Goal: Task Accomplishment & Management: Use online tool/utility

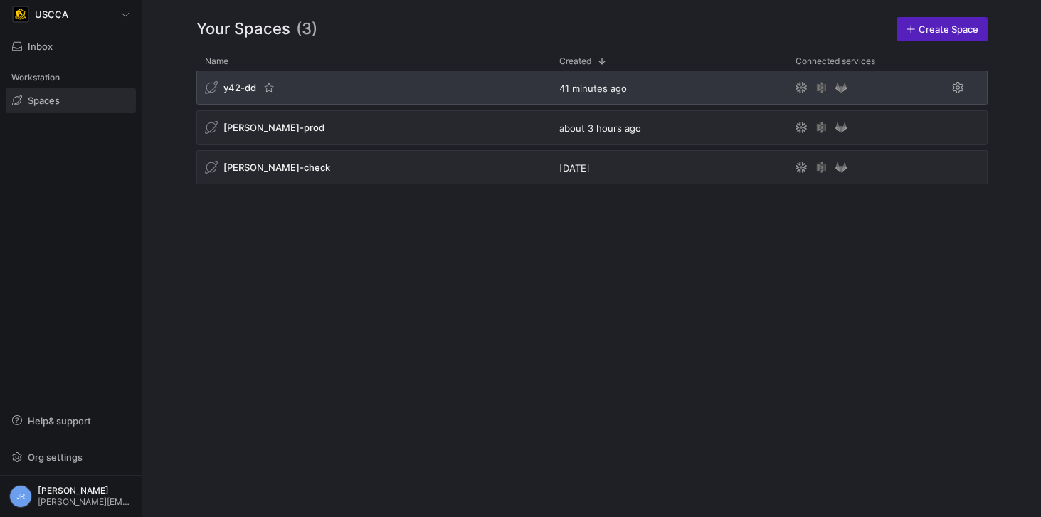
click at [256, 85] on div "y42-dd" at bounding box center [240, 87] width 71 height 14
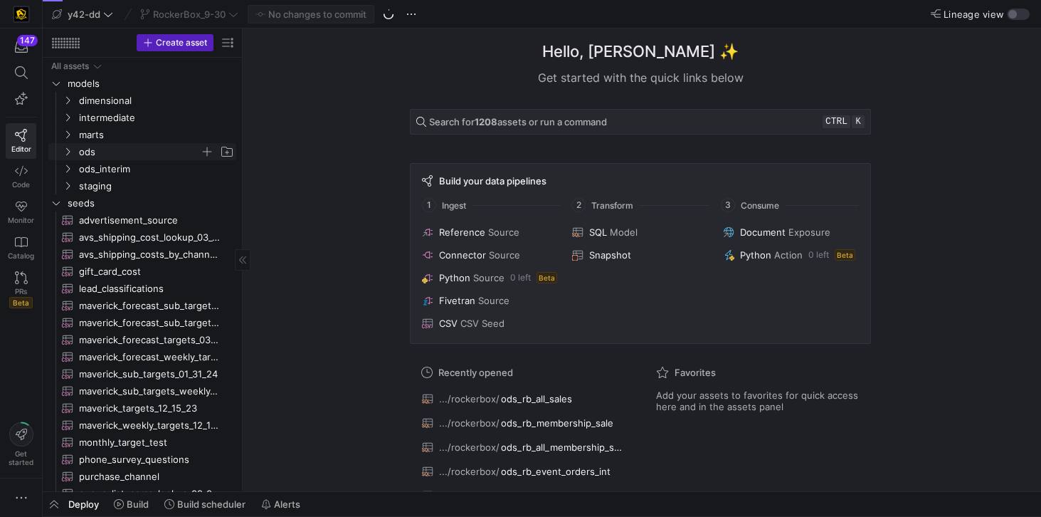
click at [103, 149] on span "ods" at bounding box center [139, 152] width 121 height 16
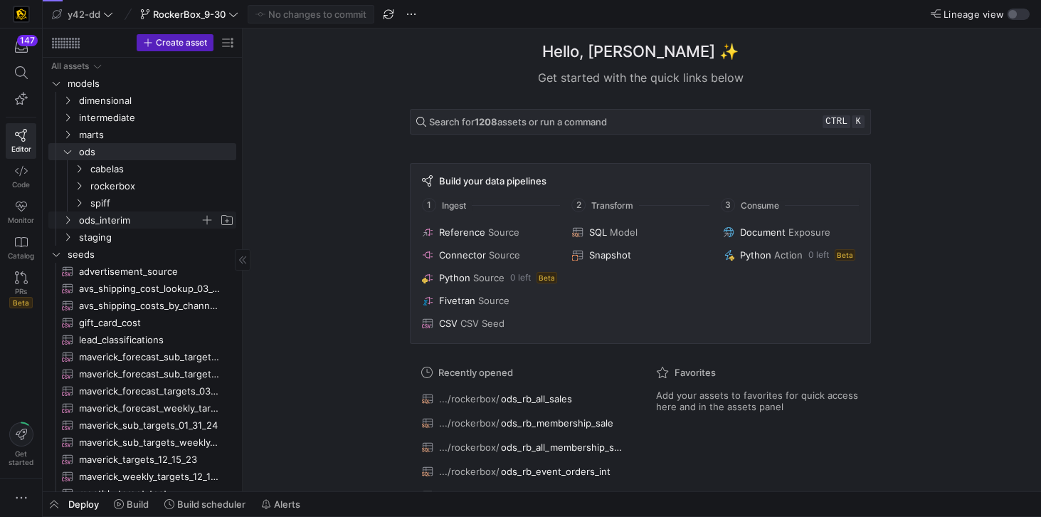
click at [113, 221] on span "ods_interim" at bounding box center [139, 220] width 121 height 16
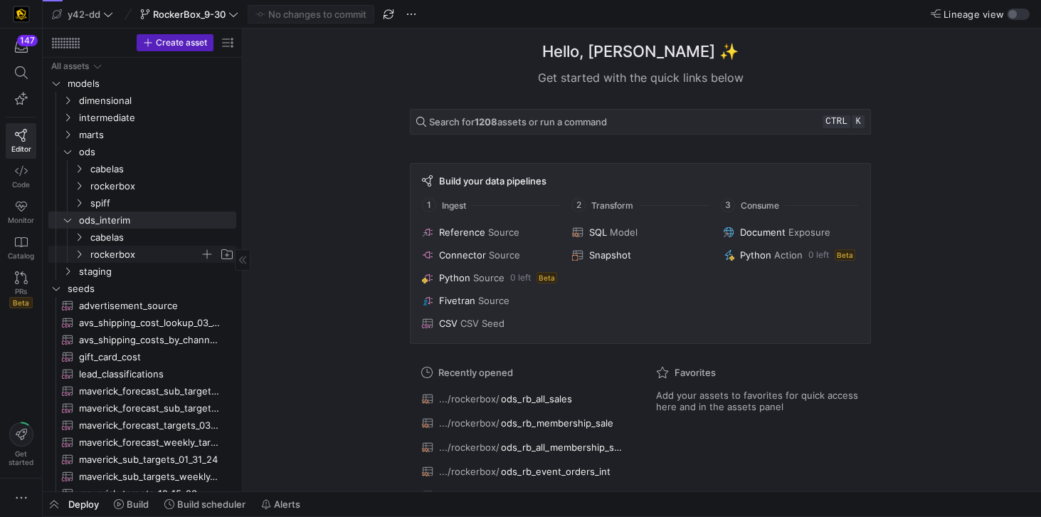
click at [117, 253] on span "rockerbox" at bounding box center [145, 254] width 110 height 16
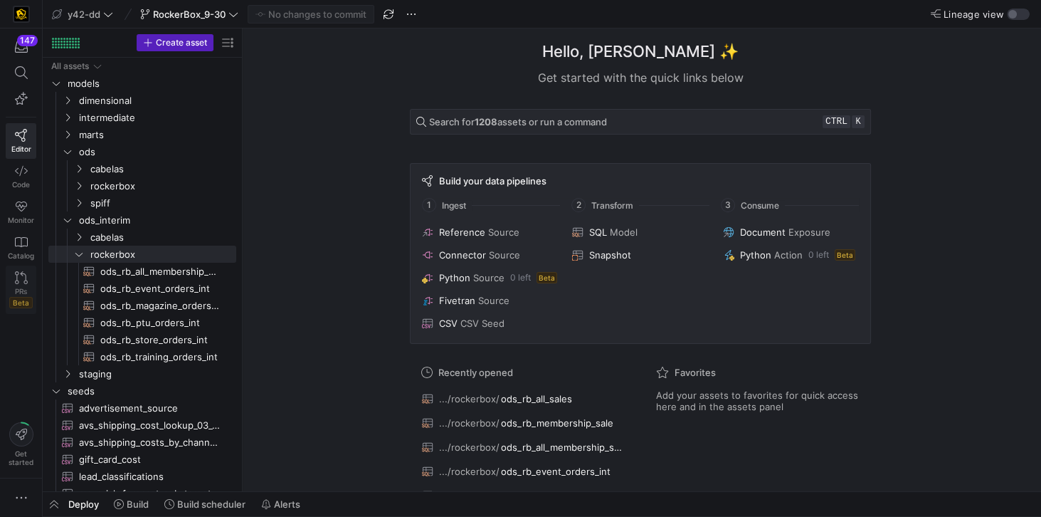
click at [20, 274] on icon at bounding box center [21, 277] width 13 height 13
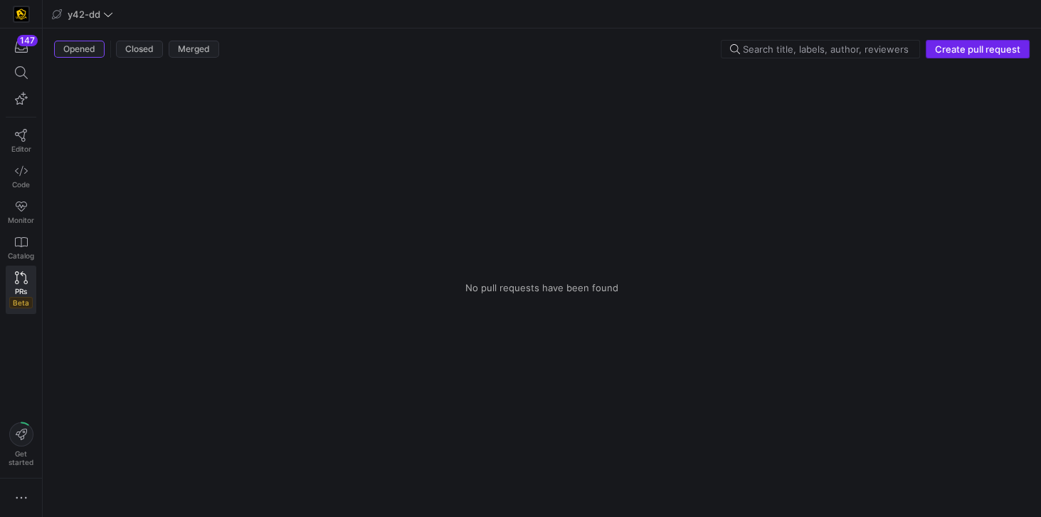
click at [980, 43] on span "Create pull request" at bounding box center [977, 48] width 85 height 11
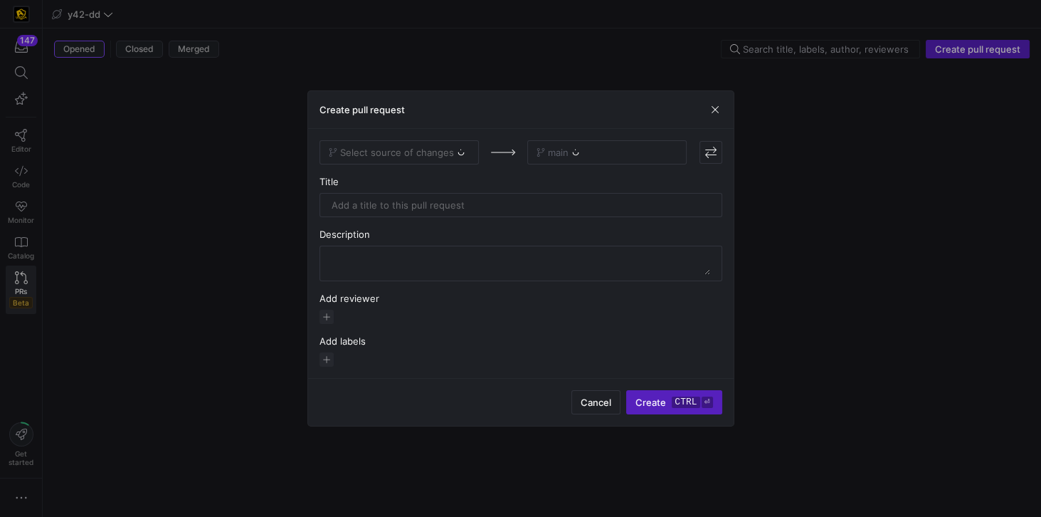
click at [408, 154] on div "Select source of changes" at bounding box center [399, 152] width 159 height 24
click at [445, 159] on span at bounding box center [399, 152] width 158 height 23
type input "rock"
click at [394, 174] on span "RockerBox_9-30" at bounding box center [367, 177] width 72 height 11
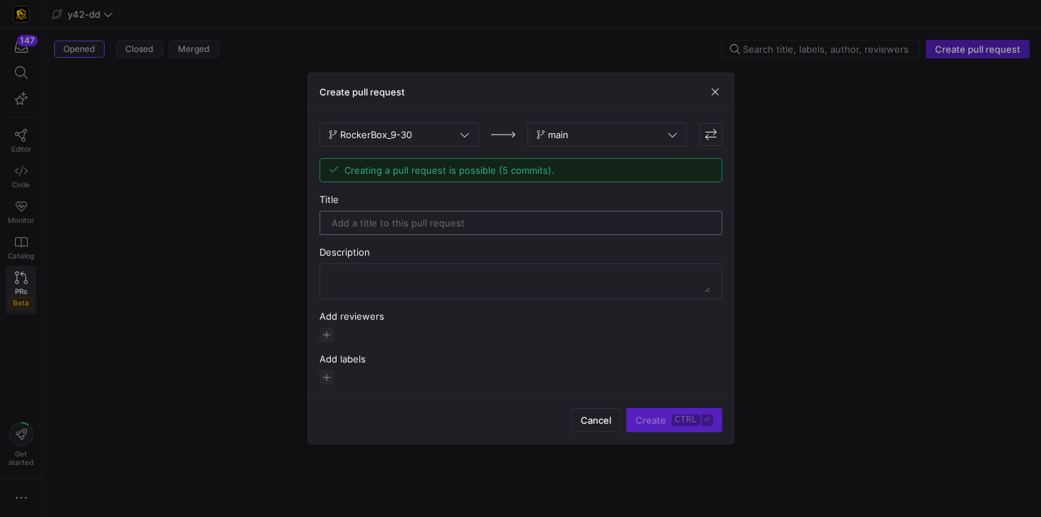
click at [440, 233] on div at bounding box center [521, 222] width 379 height 23
click at [408, 224] on input "RockerBox_9_30 Changes" at bounding box center [521, 222] width 379 height 11
click at [425, 222] on input "RockerBox_9_30 Changes" at bounding box center [521, 222] width 379 height 11
type input "RockerBox_9_30"
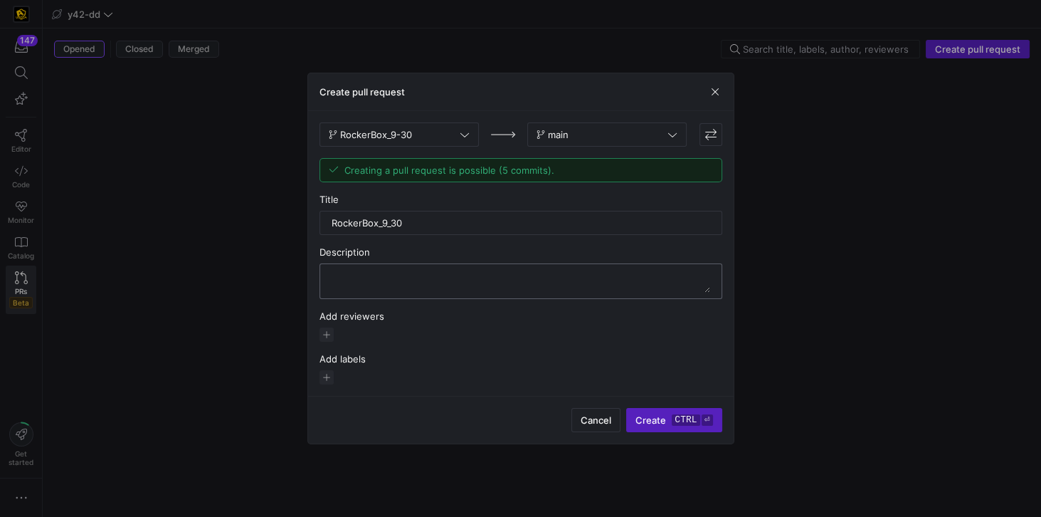
click at [446, 271] on textarea at bounding box center [521, 281] width 379 height 23
click at [328, 335] on span "button" at bounding box center [327, 334] width 14 height 14
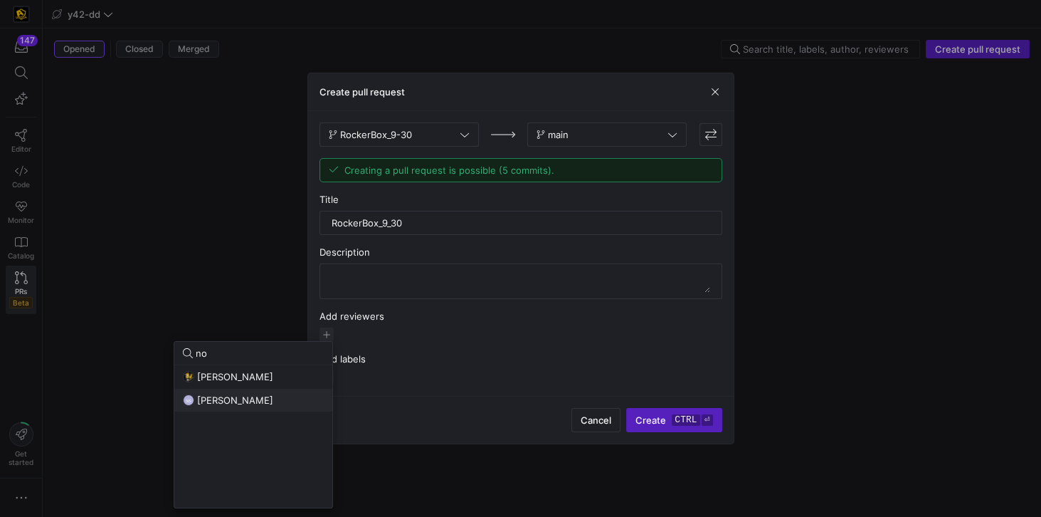
type input "no"
click at [246, 397] on span "[PERSON_NAME]" at bounding box center [235, 399] width 76 height 11
click at [490, 365] on div at bounding box center [520, 258] width 1041 height 517
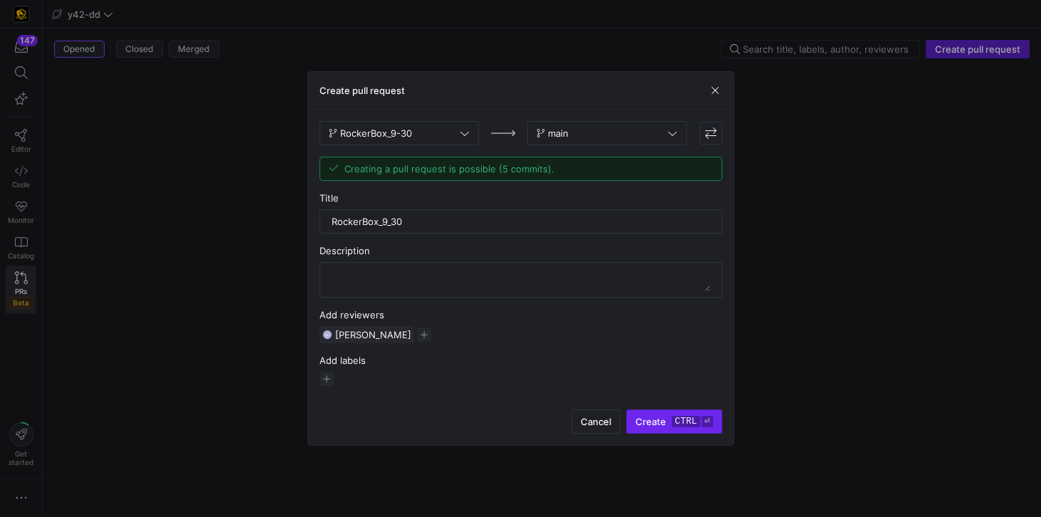
click at [662, 411] on span "submit" at bounding box center [674, 421] width 94 height 23
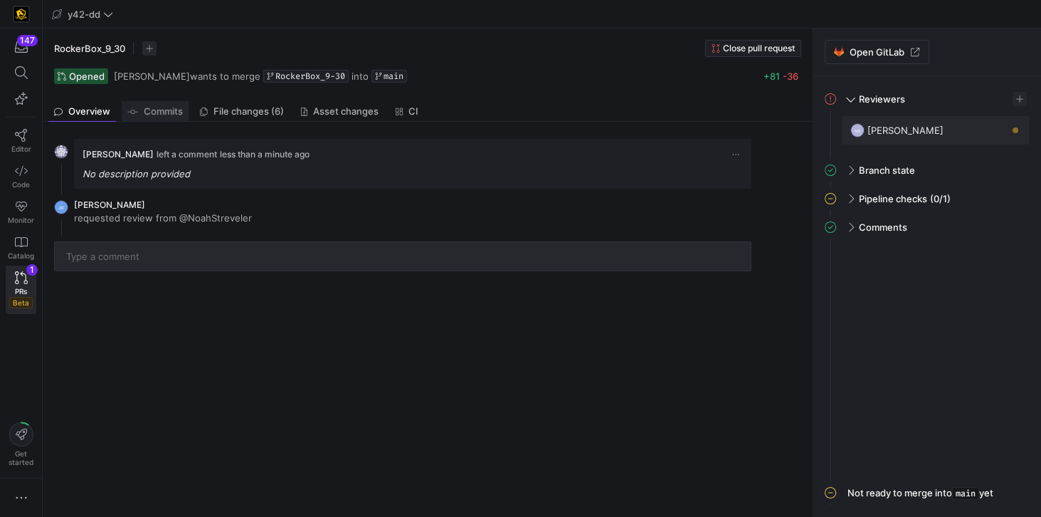
click at [168, 109] on span "Commits" at bounding box center [163, 111] width 39 height 9
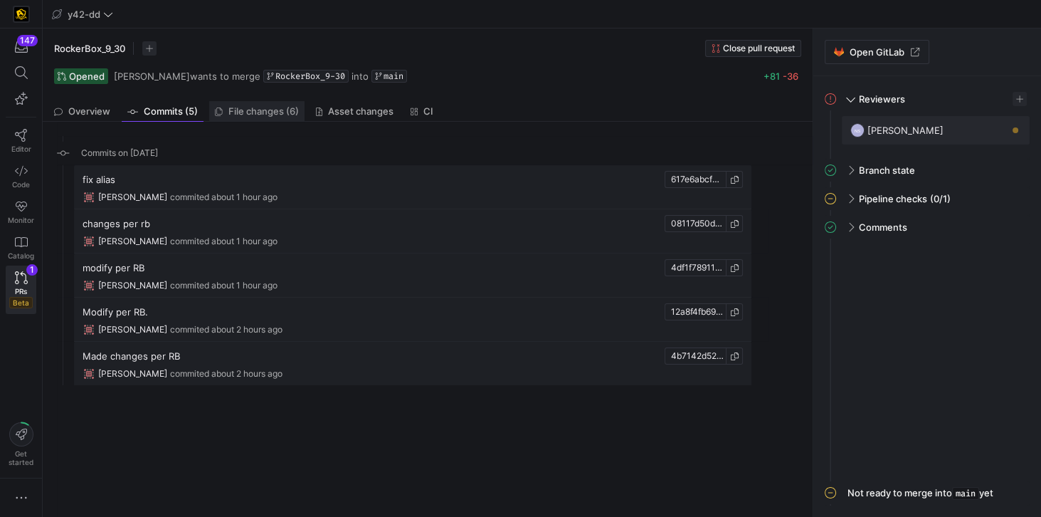
click at [235, 104] on link "File changes (6)" at bounding box center [256, 111] width 95 height 21
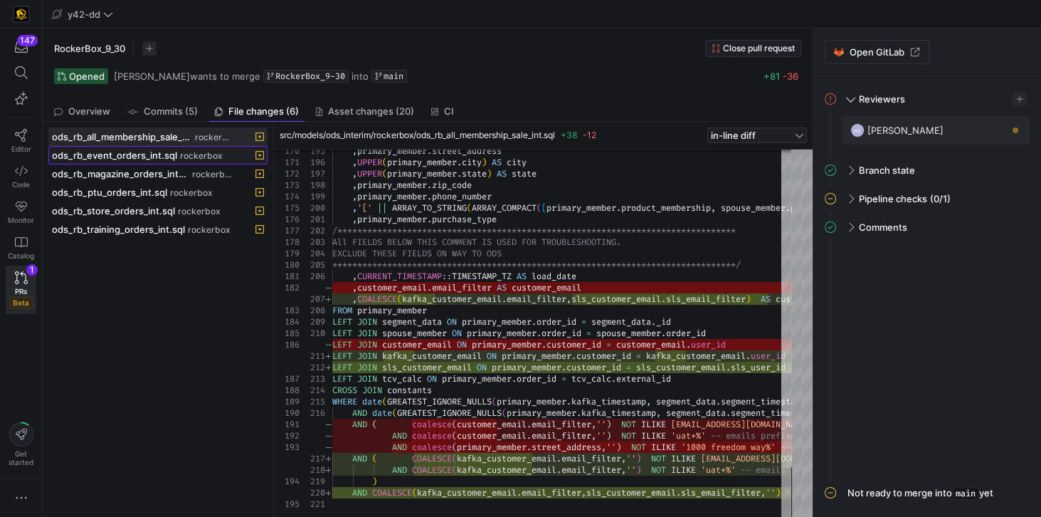
click at [151, 157] on span "ods_rb_event_orders_int.sql" at bounding box center [114, 154] width 125 height 11
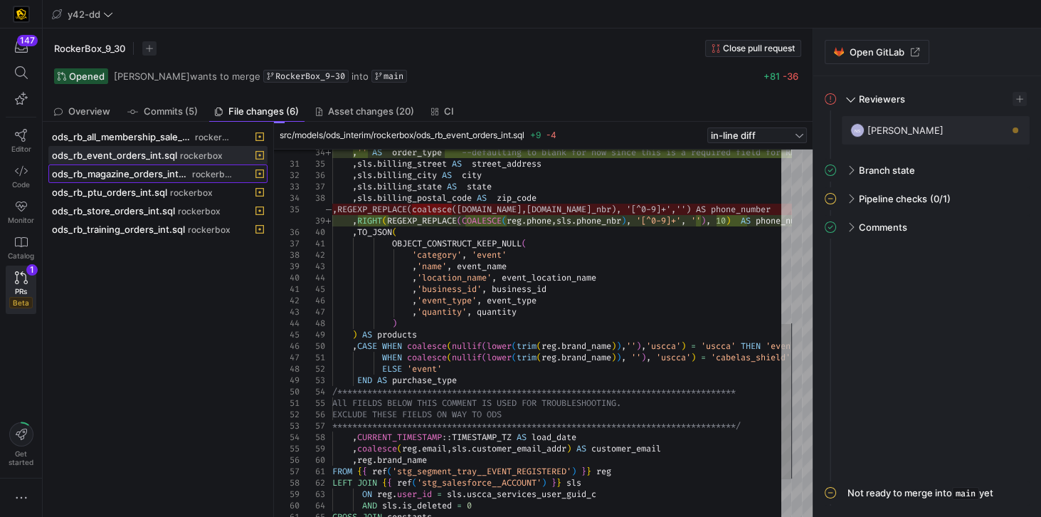
click at [149, 169] on span "ods_rb_magazine_orders_int.sql" at bounding box center [120, 173] width 137 height 11
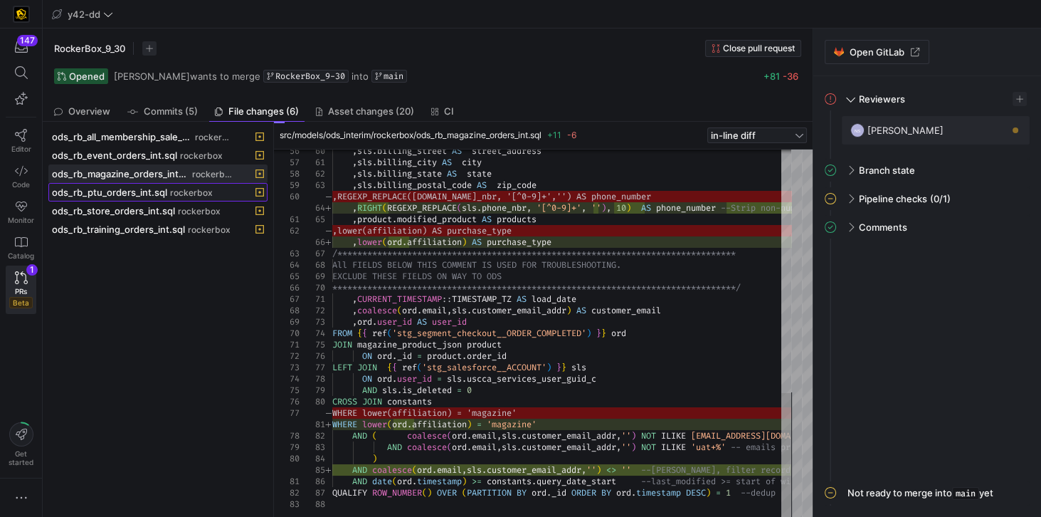
click at [140, 191] on span "ods_rb_ptu_orders_int.sql" at bounding box center [109, 192] width 115 height 11
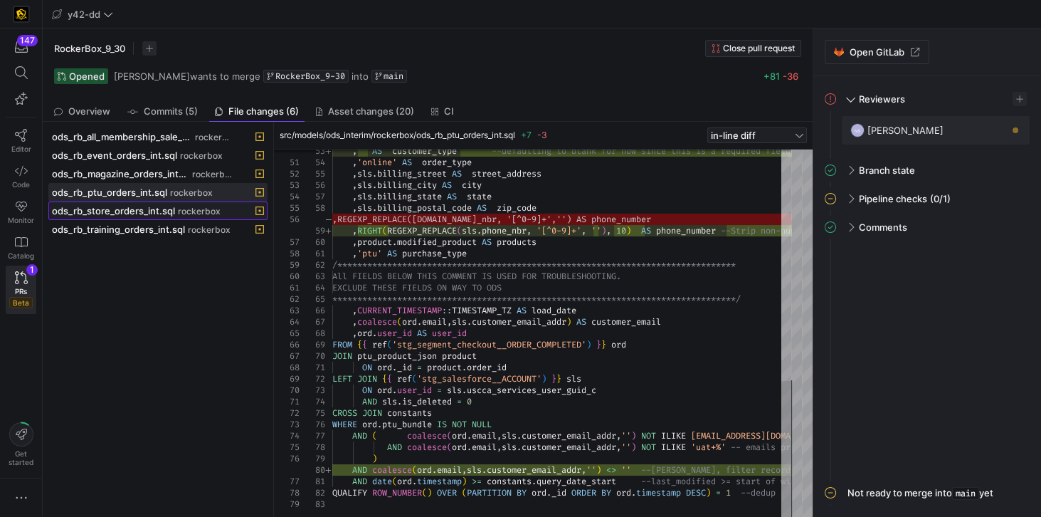
click at [98, 205] on span "ods_rb_store_orders_int.sql" at bounding box center [113, 210] width 123 height 11
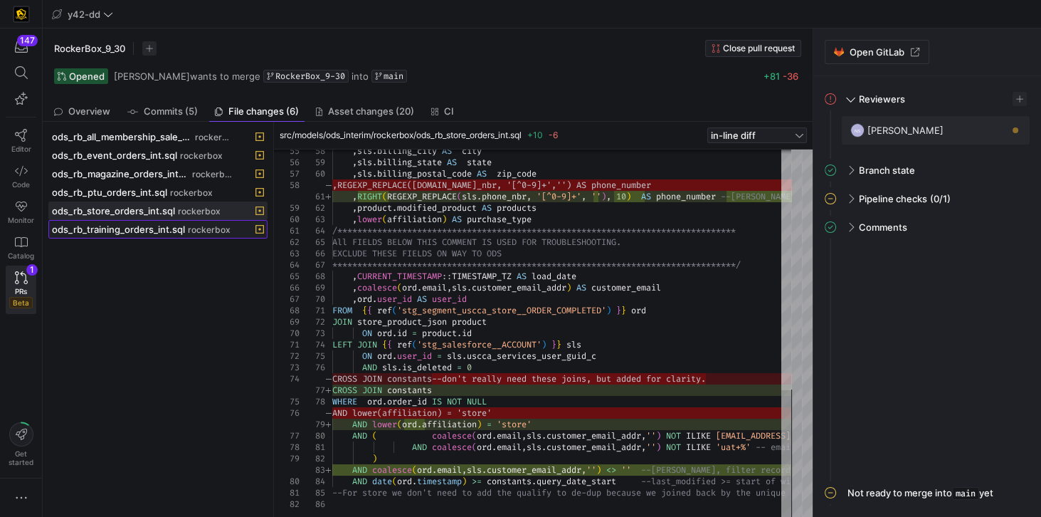
click at [89, 229] on span "ods_rb_training_orders_int.sql" at bounding box center [118, 229] width 133 height 11
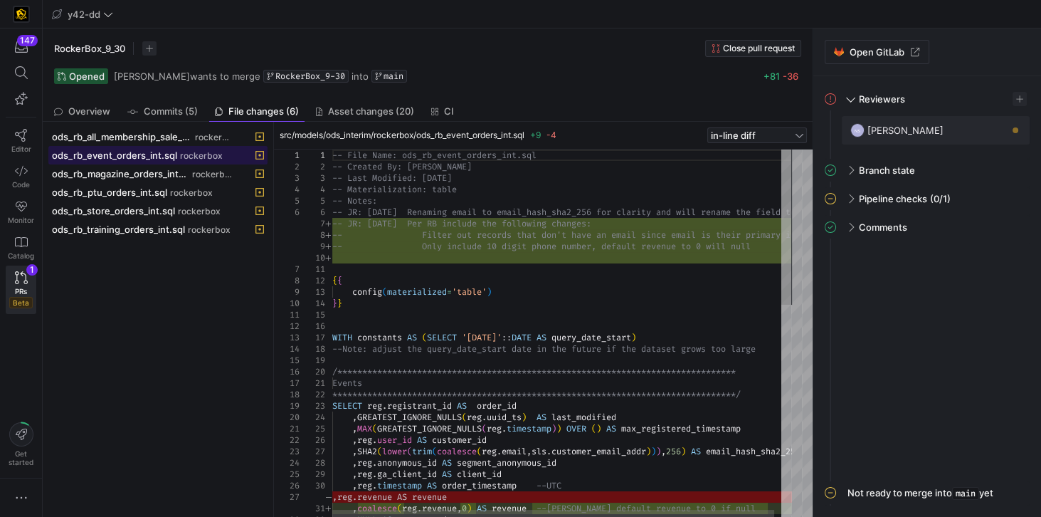
click at [140, 159] on span at bounding box center [158, 155] width 218 height 17
click at [137, 155] on span "ods_rb_event_orders_int.sql" at bounding box center [114, 154] width 125 height 11
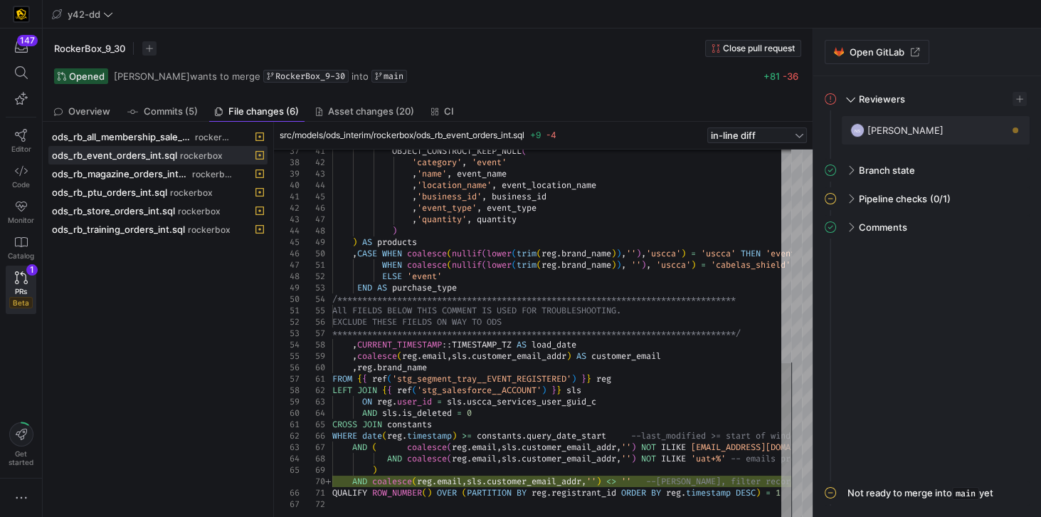
click at [156, 305] on div "ods_rb_all_membership_sale_int.sql rockerbox ods_rb_event_orders_int.sql rocker…" at bounding box center [157, 319] width 219 height 384
click at [26, 135] on icon at bounding box center [21, 135] width 13 height 13
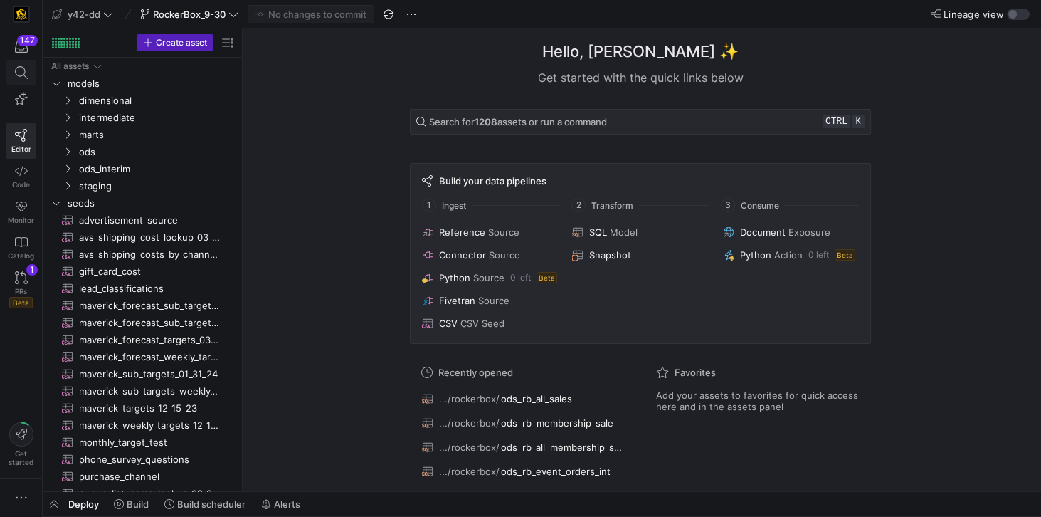
click at [18, 68] on icon at bounding box center [21, 72] width 13 height 13
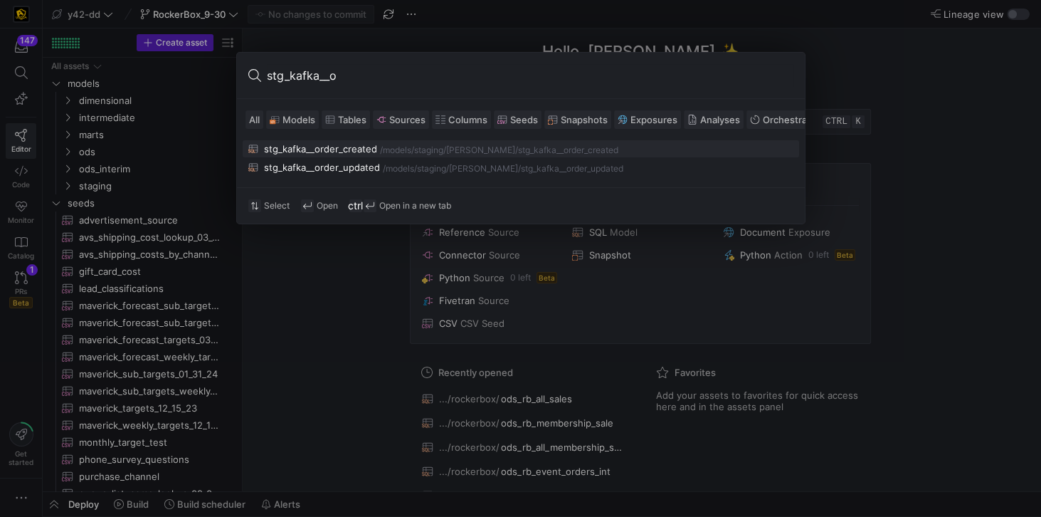
type input "stg_kafka__o"
click at [314, 143] on div "stg_kafka__order_created" at bounding box center [320, 148] width 113 height 11
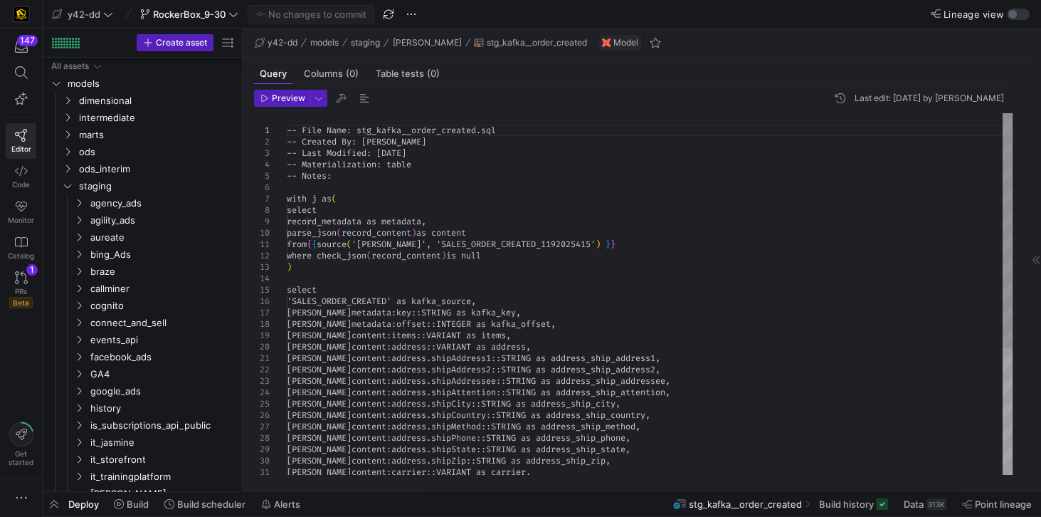
scroll to position [864, 0]
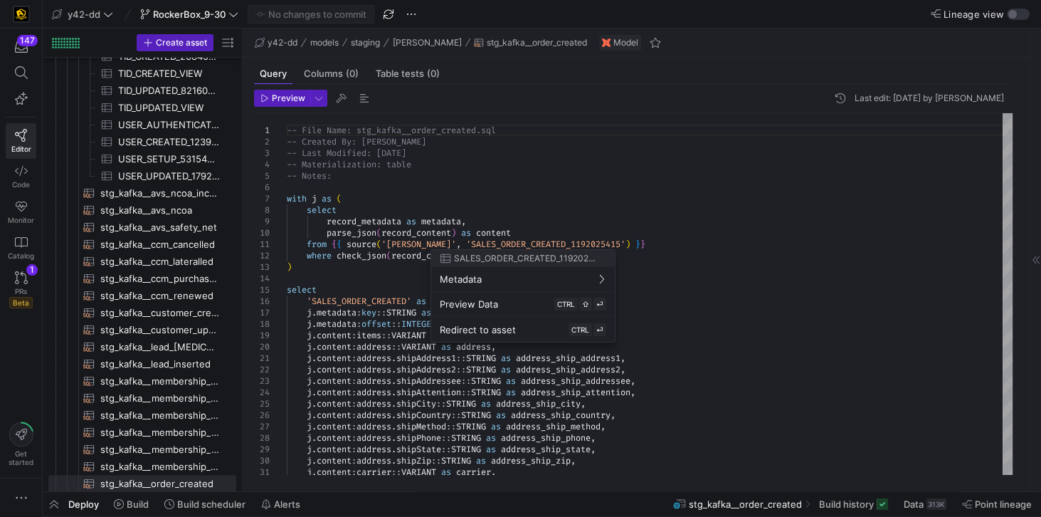
click at [335, 273] on div at bounding box center [520, 258] width 1041 height 517
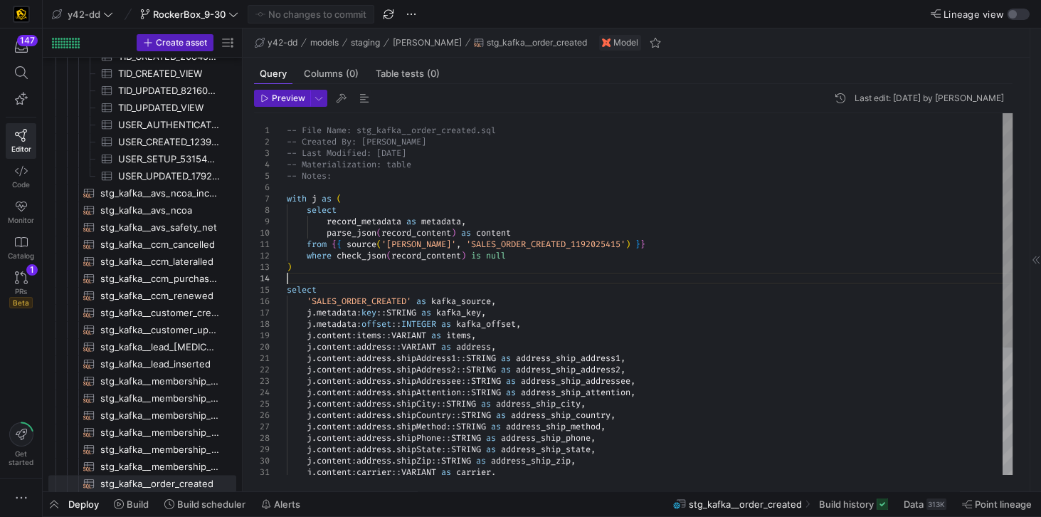
scroll to position [0, 0]
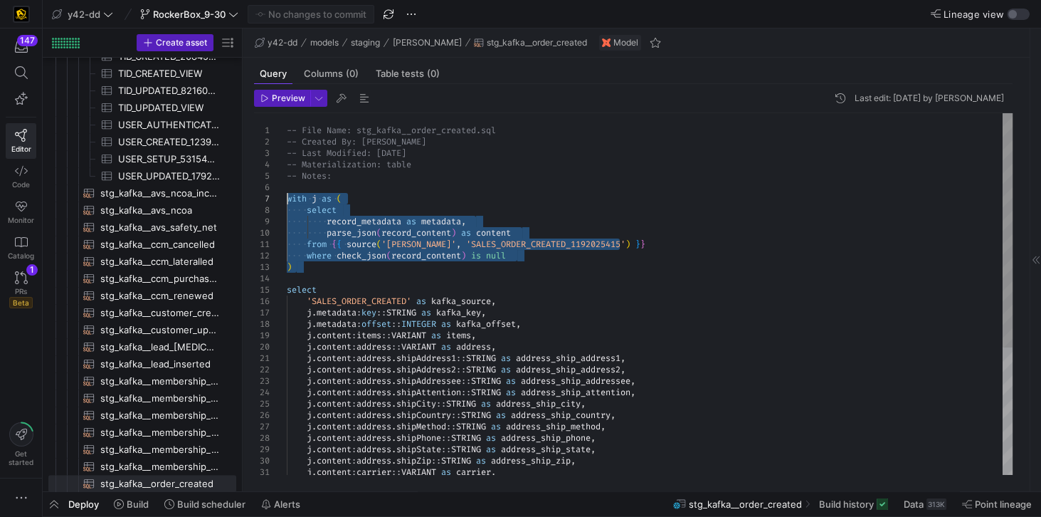
drag, startPoint x: 335, startPoint y: 273, endPoint x: 281, endPoint y: 198, distance: 91.9
click at [287, 198] on div "-- File Name: stg_kafka__order_created.sql -- Created By: [PERSON_NAME] -- Last…" at bounding box center [650, 392] width 726 height 558
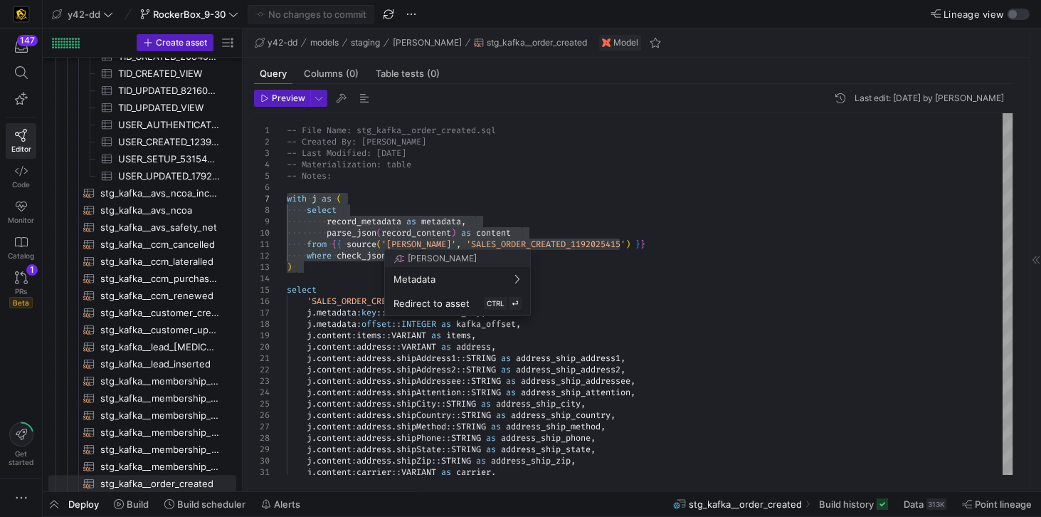
drag, startPoint x: 360, startPoint y: 234, endPoint x: 349, endPoint y: 272, distance: 39.4
click at [349, 272] on div at bounding box center [520, 258] width 1041 height 517
click at [333, 273] on div "-- File Name: stg_kafka__order_created.sql -- Created By: [PERSON_NAME] -- Last…" at bounding box center [650, 392] width 726 height 558
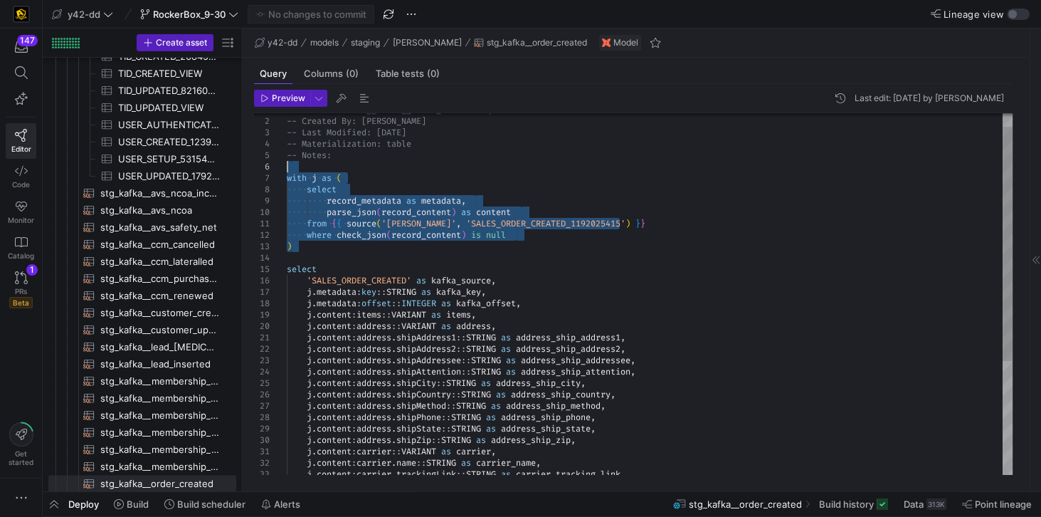
drag, startPoint x: 318, startPoint y: 249, endPoint x: 272, endPoint y: 169, distance: 92.2
click at [287, 169] on div "-- File Name: stg_kafka__order_created.sql -- Created By: [PERSON_NAME] -- Last…" at bounding box center [650, 372] width 726 height 558
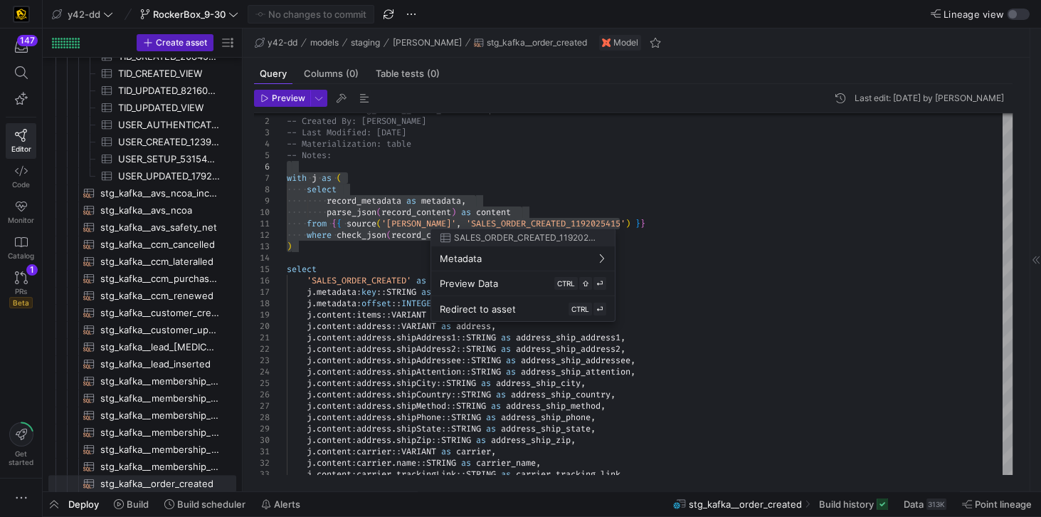
click at [335, 161] on div at bounding box center [520, 258] width 1041 height 517
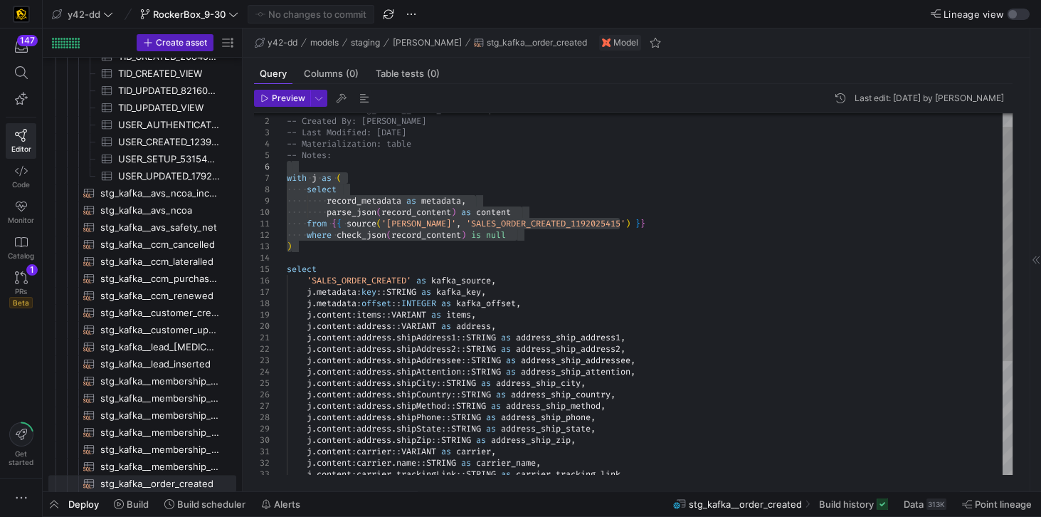
click at [293, 166] on div "-- File Name: stg_kafka__order_created.sql -- Created By: [PERSON_NAME] -- Last…" at bounding box center [650, 372] width 726 height 558
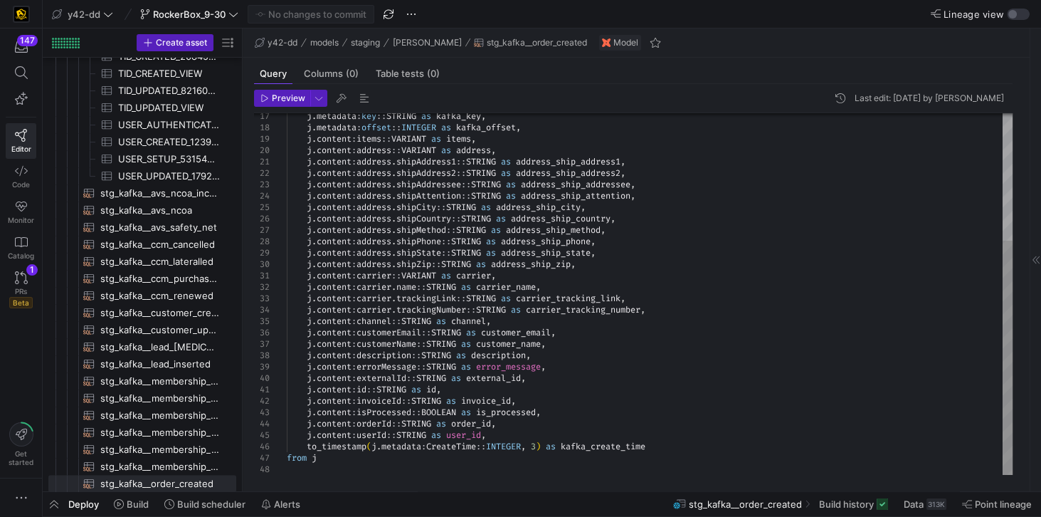
type textarea "-- File Name: stg_kafka__order_created.sql -- Created By: [PERSON_NAME] -- Last…"
click at [344, 460] on div "[PERSON_NAME] metadata : key :: STRING as kafka_key , [PERSON_NAME] metadata : …" at bounding box center [650, 196] width 726 height 558
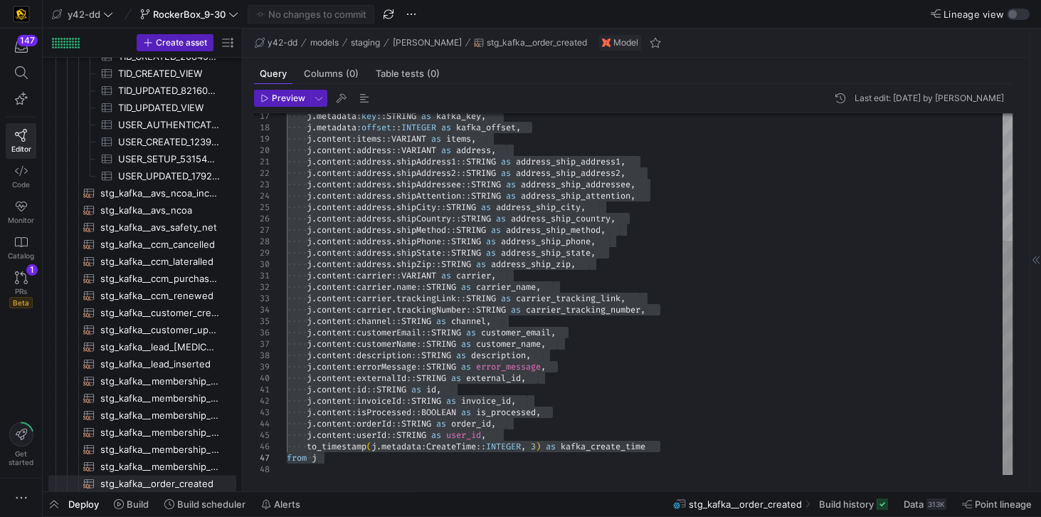
click at [419, 382] on div "[PERSON_NAME] metadata : key :: STRING as kafka_key , [PERSON_NAME] metadata : …" at bounding box center [650, 196] width 726 height 558
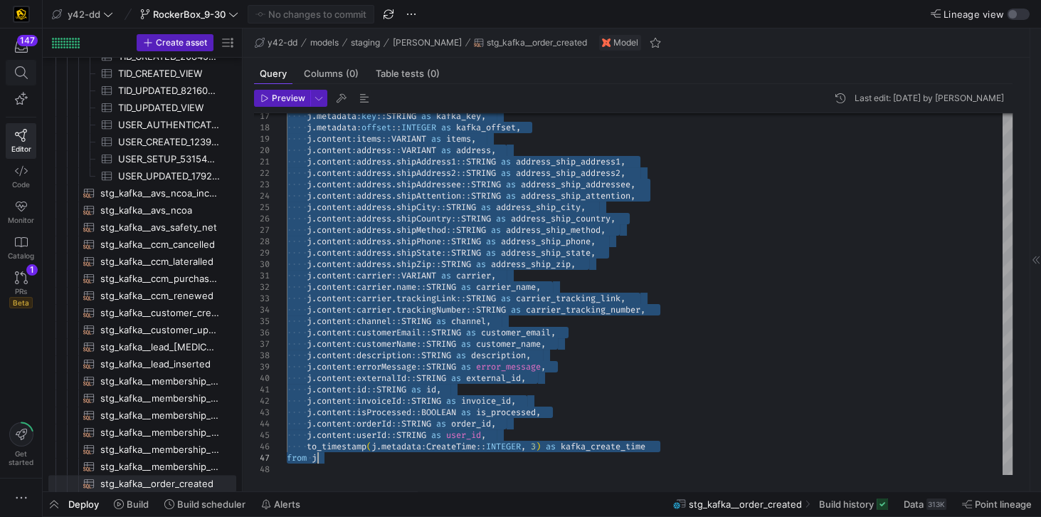
click at [21, 70] on icon at bounding box center [21, 72] width 13 height 13
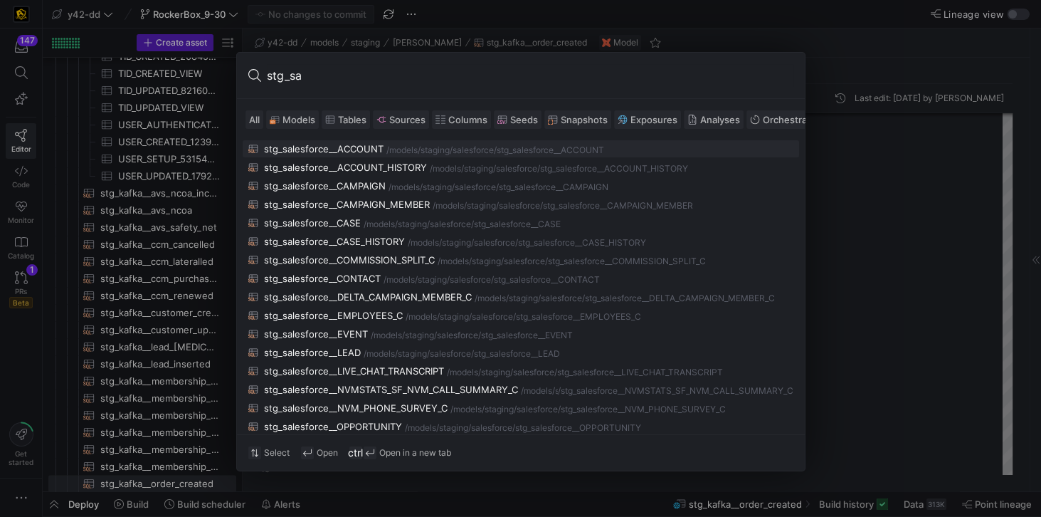
type input "stg_sa"
click at [340, 149] on div "stg_salesforce__ACCOUNT" at bounding box center [324, 148] width 120 height 11
type textarea "-- File Name: stg_salesforce__ACCOUNT.sql -- Created By: [PERSON_NAME] -- Last …"
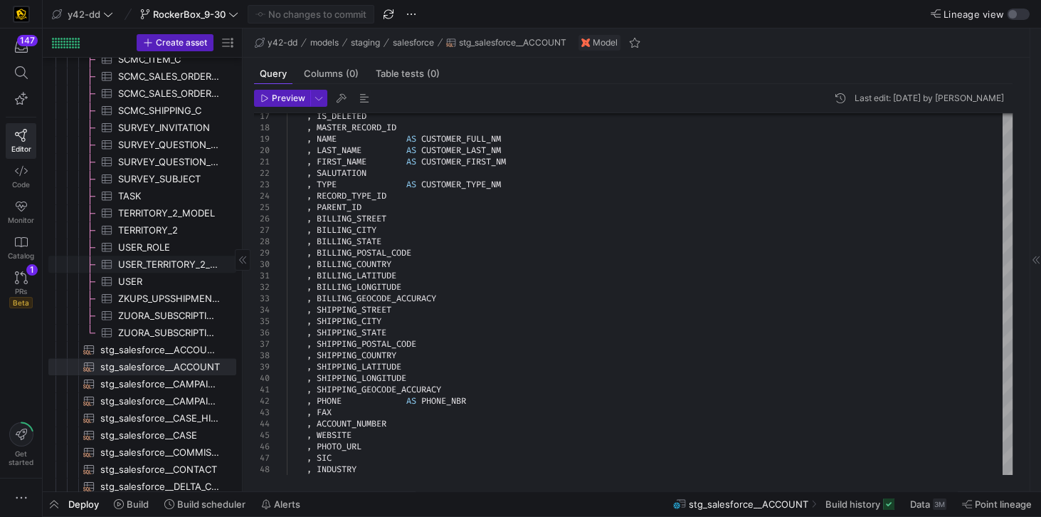
scroll to position [1891, 0]
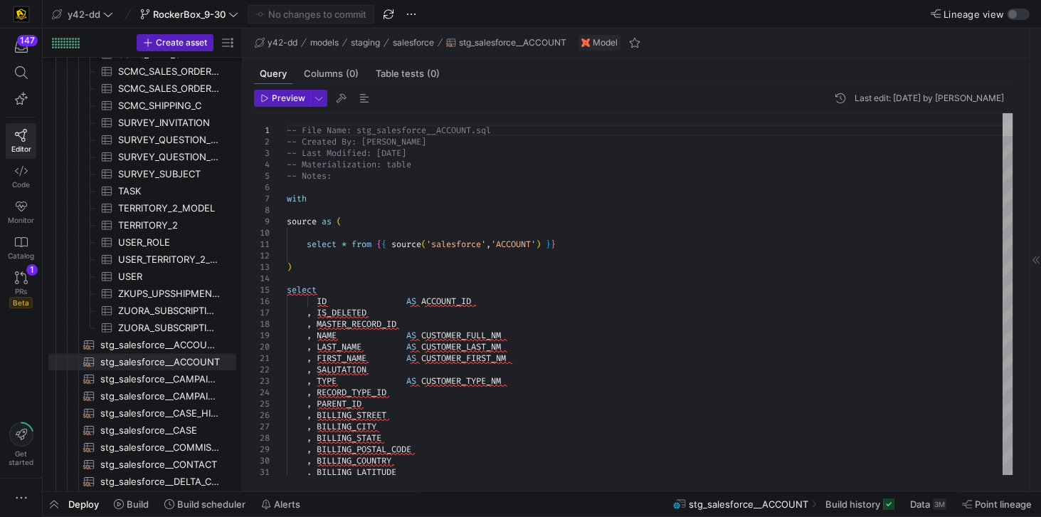
click at [1003, 128] on div at bounding box center [1008, 124] width 10 height 23
click at [809, 16] on div "Lineage view" at bounding box center [881, 14] width 300 height 12
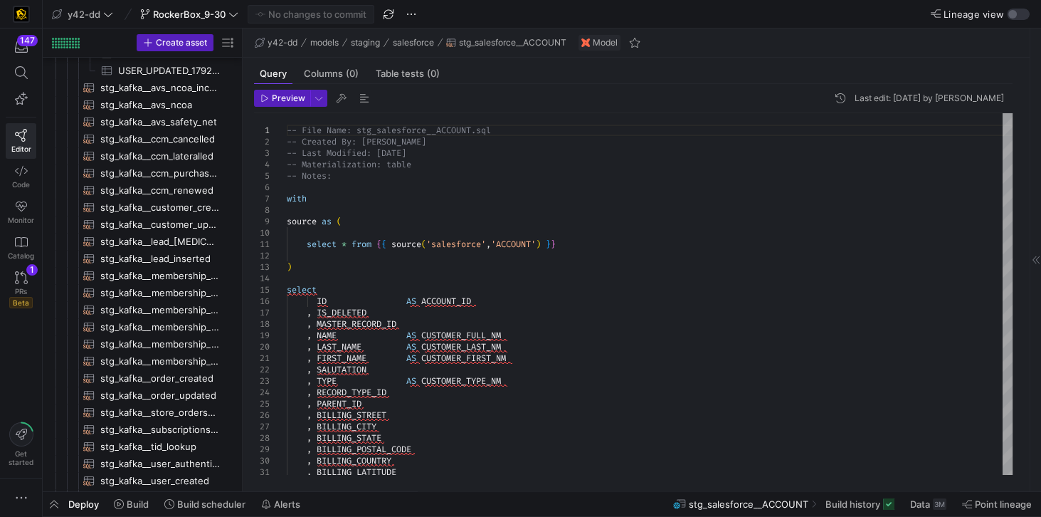
scroll to position [423, 0]
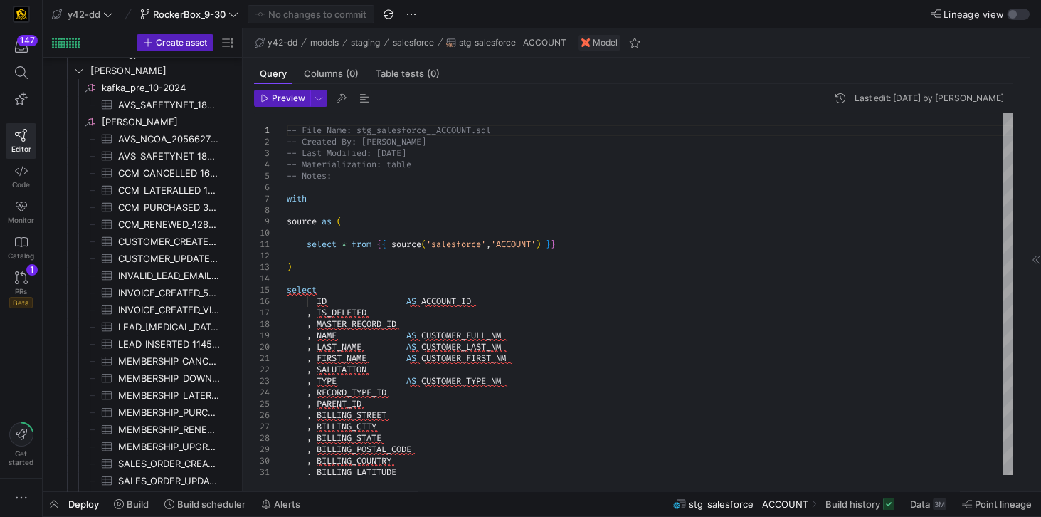
click at [726, 63] on div "Query Columns (0) Table tests (0)" at bounding box center [633, 73] width 759 height 21
click at [745, 65] on div "Query Columns (0) Table tests (0)" at bounding box center [633, 73] width 759 height 21
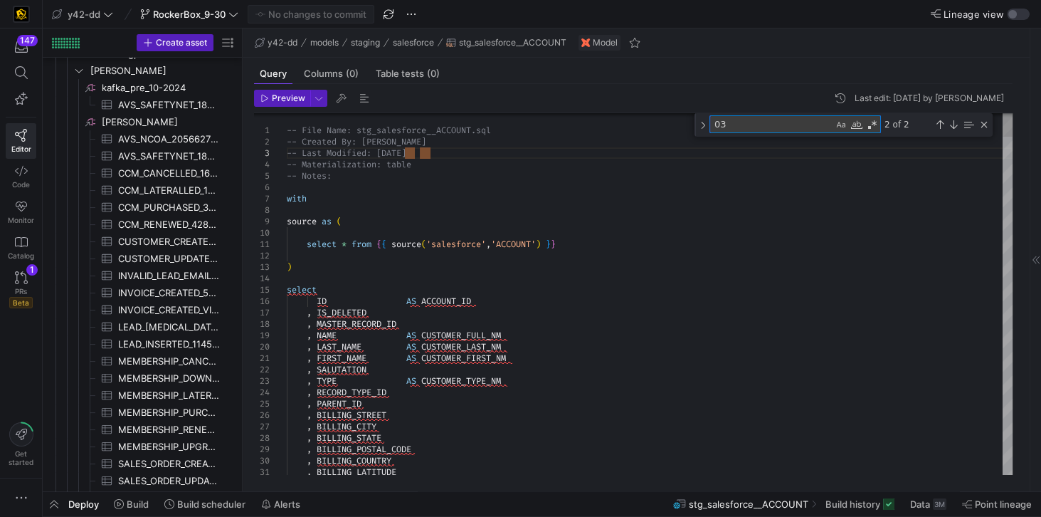
type textarea "e"
type textarea ", SHIPPING_GEOCODE_ACCURACY , PHONE AS PHONE_NBR , FAX , ACCOUNT_NUMBER , WEBSI…"
type textarea "em"
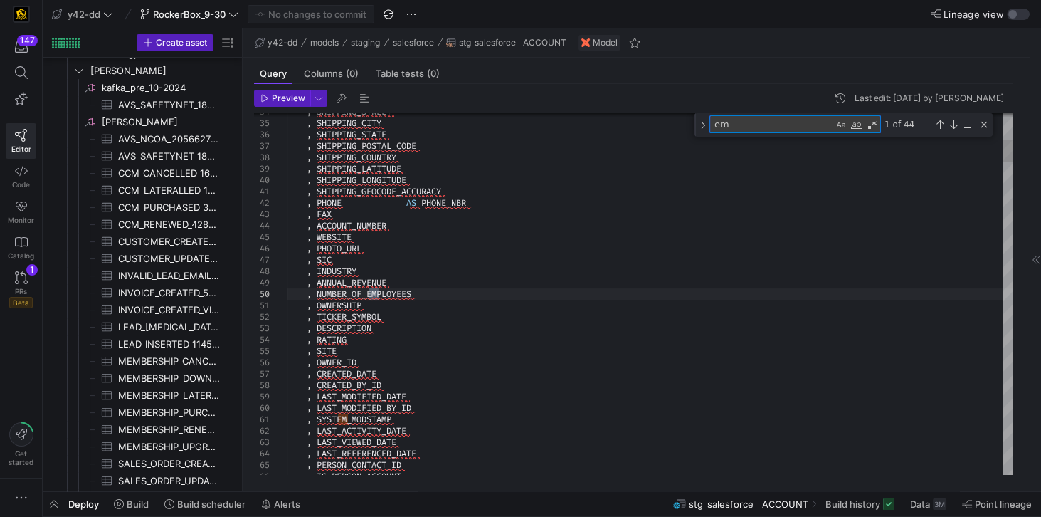
type textarea ", PERSON_OTHER_LONGITUDE , PERSON_OTHER_GEOCODE_ACCURACY , PERSON_MOBILE_PHONE …"
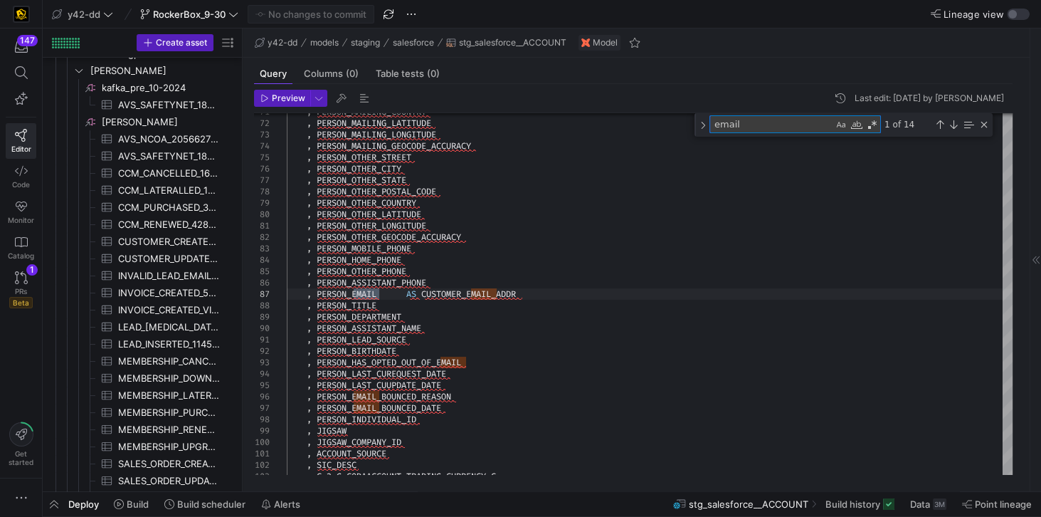
type textarea "email"
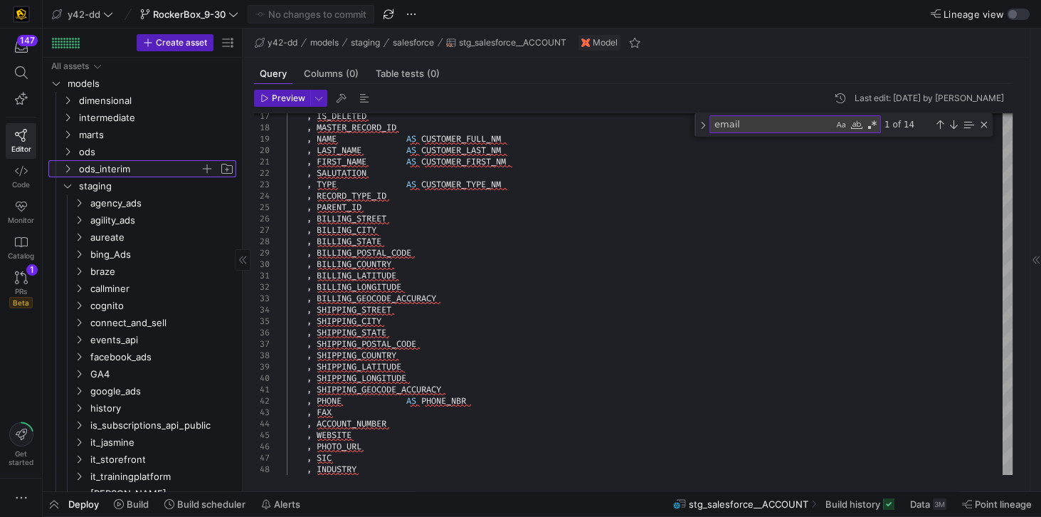
click at [94, 166] on span "ods_interim" at bounding box center [139, 169] width 121 height 16
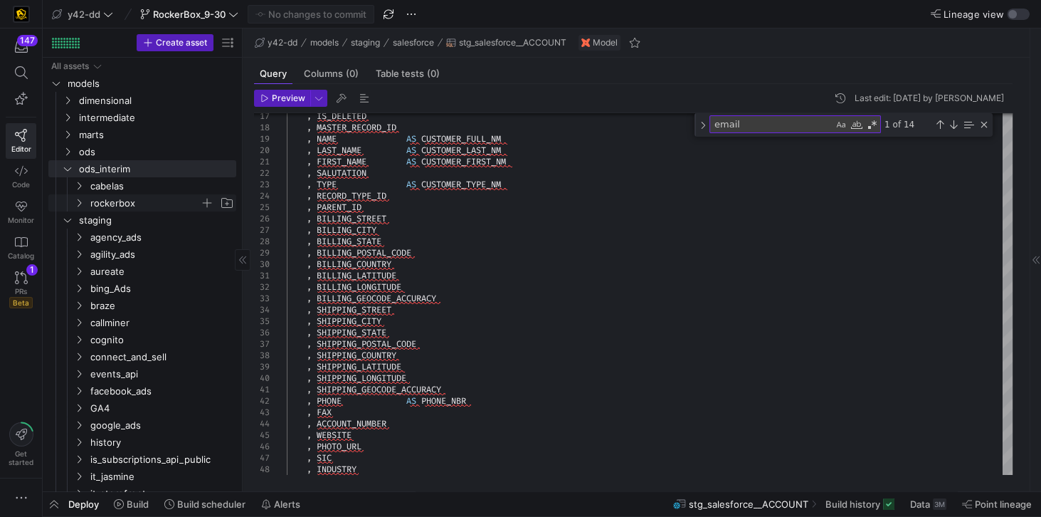
click at [108, 197] on span "rockerbox" at bounding box center [145, 203] width 110 height 16
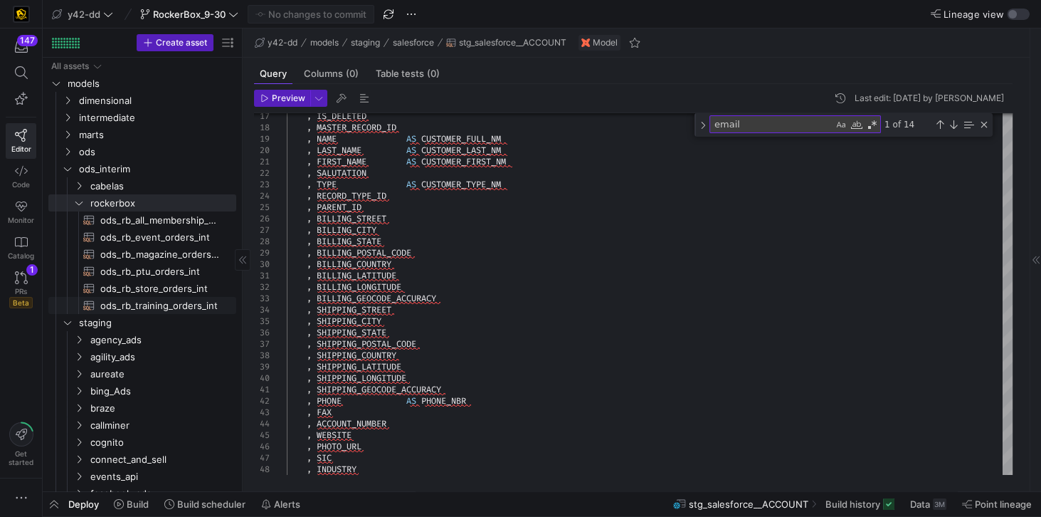
click at [161, 309] on span "ods_rb_training_orders_int​​​​​​​​​​" at bounding box center [160, 306] width 120 height 16
type textarea "-- File Name: ods_rb_training_orders_int.sql -- Created By: [PERSON_NAME] -- La…"
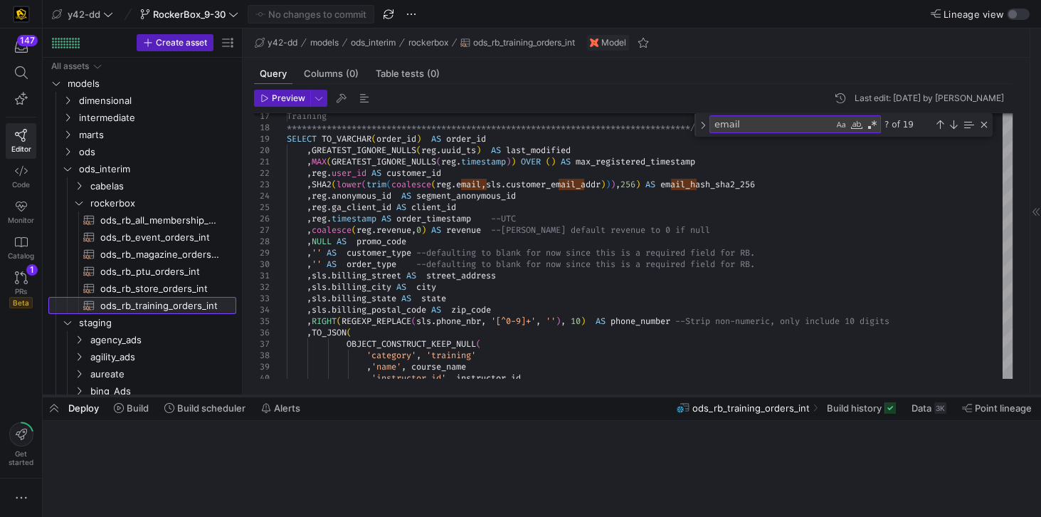
drag, startPoint x: 339, startPoint y: 490, endPoint x: 349, endPoint y: 372, distance: 118.6
click at [349, 393] on div at bounding box center [542, 396] width 999 height 6
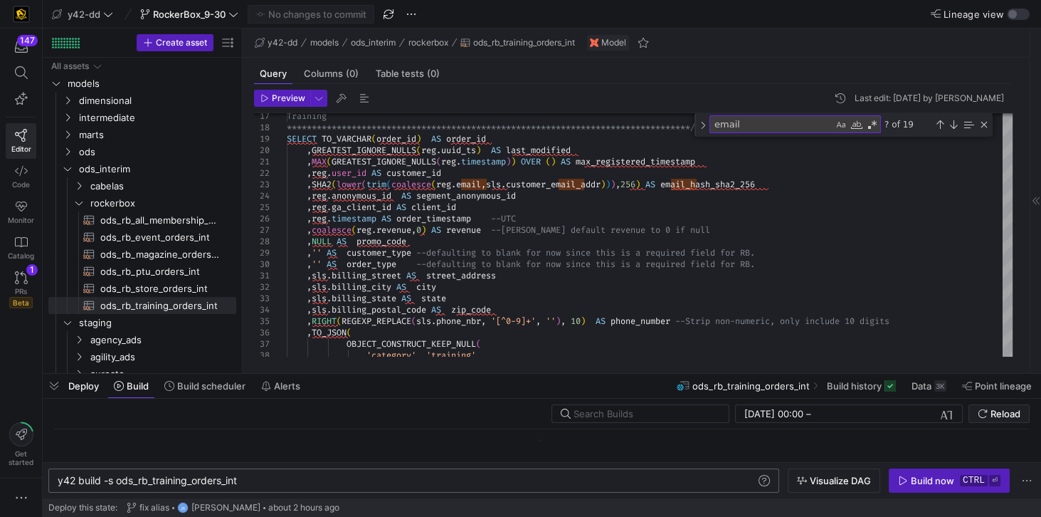
click at [117, 479] on div "y42 build -s ods_rb_training_orders_int" at bounding box center [408, 480] width 700 height 11
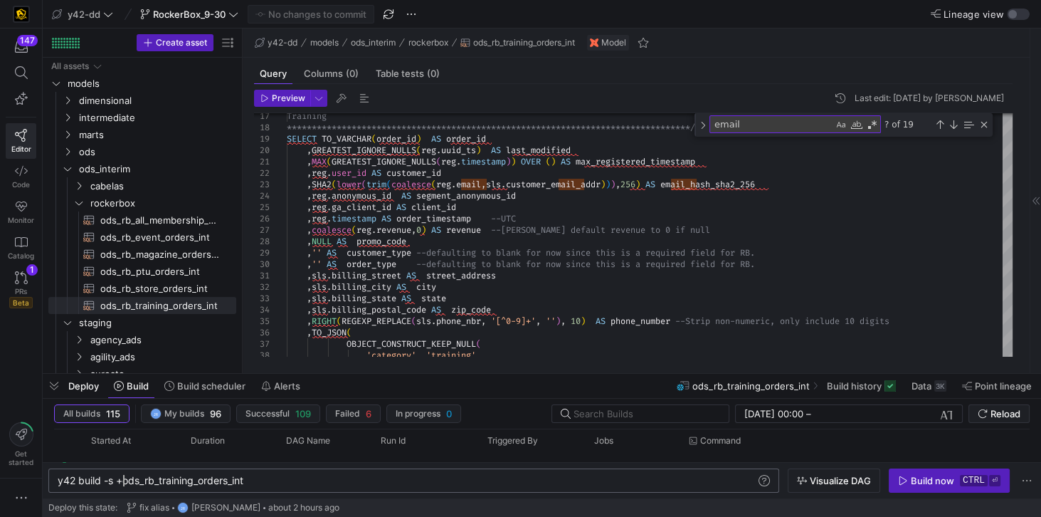
scroll to position [0, 65]
type textarea "y42 build -s +ods_rb_training_orders_int"
click at [920, 483] on div "Build now" at bounding box center [932, 480] width 43 height 11
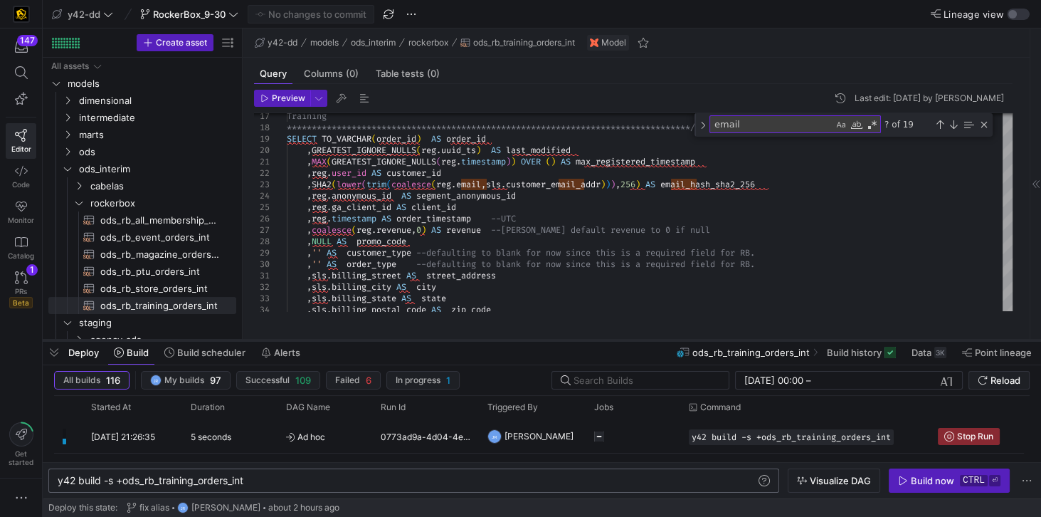
drag, startPoint x: 335, startPoint y: 374, endPoint x: 331, endPoint y: 342, distance: 31.5
click at [331, 342] on div at bounding box center [542, 340] width 999 height 6
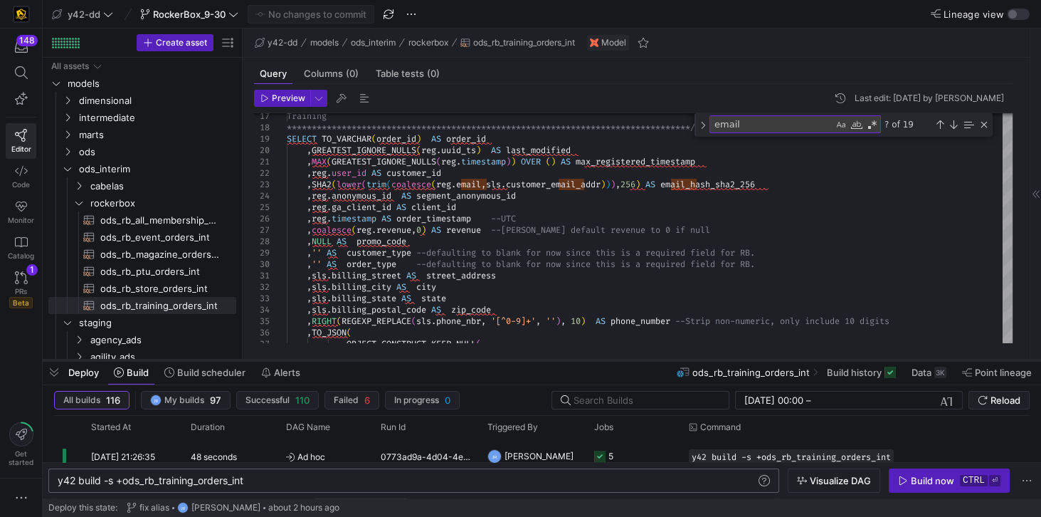
drag, startPoint x: 435, startPoint y: 341, endPoint x: 431, endPoint y: 359, distance: 18.3
click at [431, 359] on div at bounding box center [542, 360] width 999 height 6
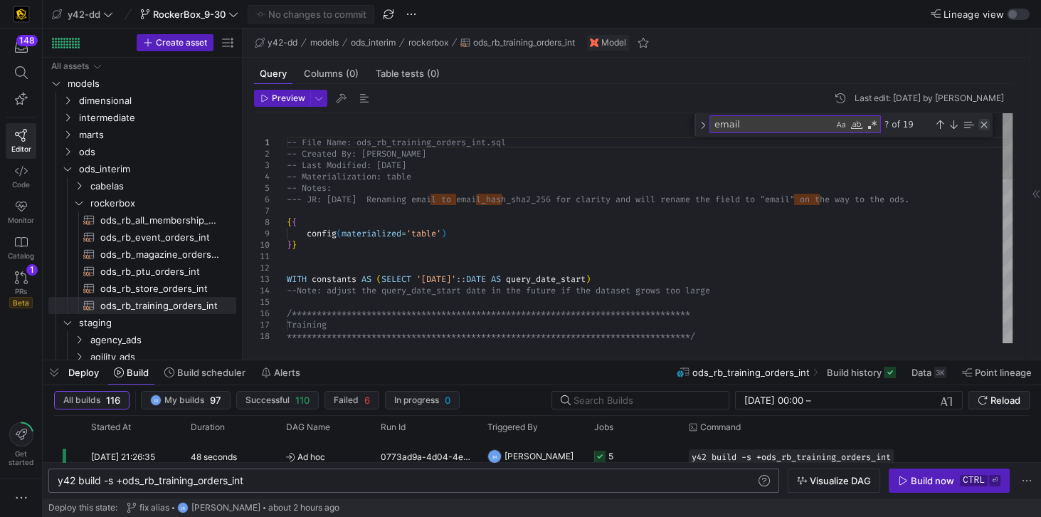
click at [986, 122] on div "Close (Escape)" at bounding box center [984, 124] width 11 height 11
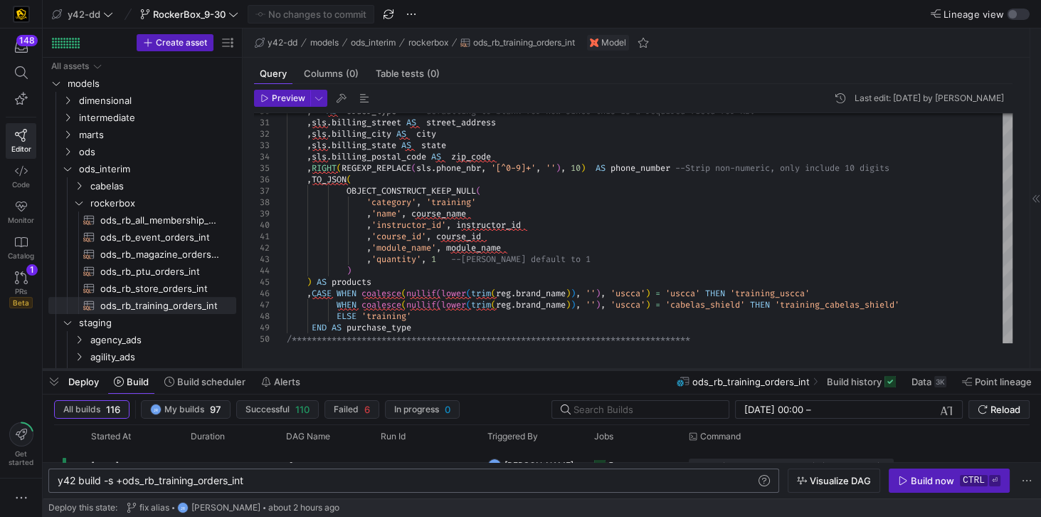
drag, startPoint x: 419, startPoint y: 359, endPoint x: 414, endPoint y: 368, distance: 9.6
click at [414, 368] on div at bounding box center [542, 370] width 999 height 6
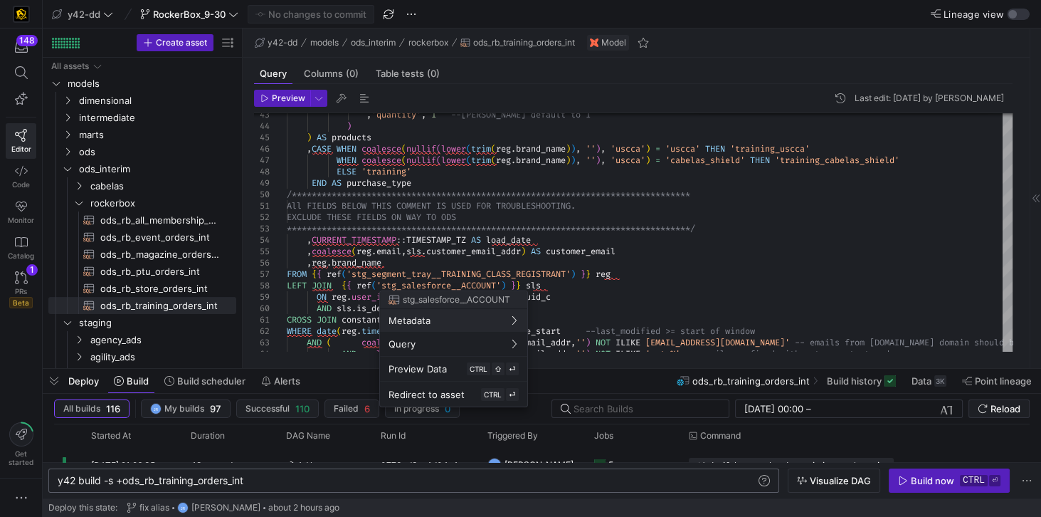
click at [792, 315] on div at bounding box center [520, 258] width 1041 height 517
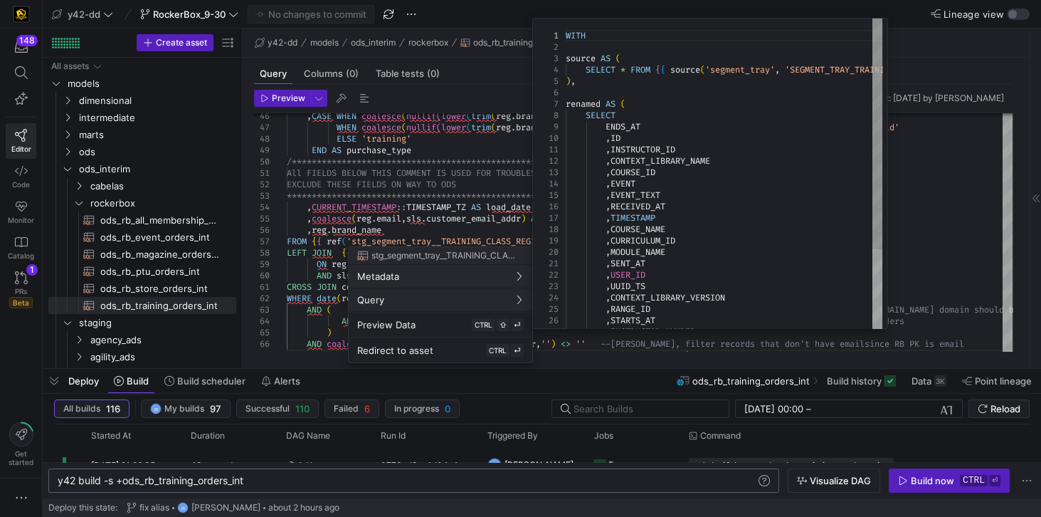
click at [738, 69] on div "WITH source AS ( SELECT * FROM { { source ( 'segment_tray' , 'SEGMENT_TRAY_TRAI…" at bounding box center [806, 251] width 481 height 464
click at [809, 68] on div "WITH source AS ( SELECT * FROM { { source ( 'segment_tray' , 'SEGMENT_TRAY_TRAI…" at bounding box center [806, 251] width 481 height 464
click at [619, 83] on div "WITH source AS ( SELECT * FROM { { source ( 'segment_tray' , 'SEGMENT_TRAY_TRAI…" at bounding box center [806, 251] width 481 height 464
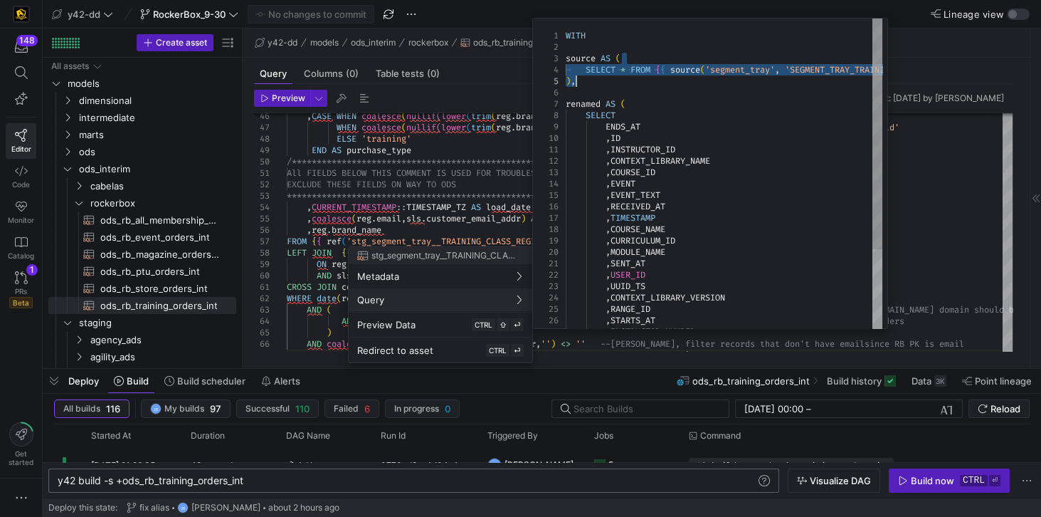
drag, startPoint x: 668, startPoint y: 63, endPoint x: 883, endPoint y: 78, distance: 215.5
click at [883, 78] on div "WITH source AS ( SELECT * FROM { { source ( 'segment_tray' , 'SEGMENT_TRAY_TRAI…" at bounding box center [806, 251] width 481 height 464
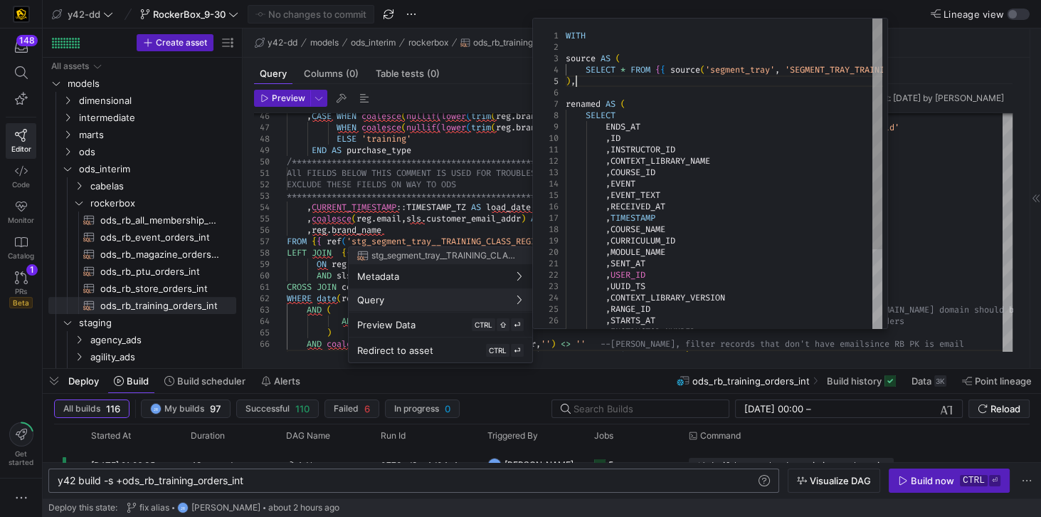
click at [678, 85] on div "WITH source AS ( SELECT * FROM { { source ( 'segment_tray' , 'SEGMENT_TRAY_TRAI…" at bounding box center [806, 251] width 481 height 464
click at [663, 73] on div ", CONTEXT_LIBRARY_NAME , COURSE_ID , EVENT , EVENT_TEXT , RECEIVED_AT , TIMESTA…" at bounding box center [806, 251] width 481 height 464
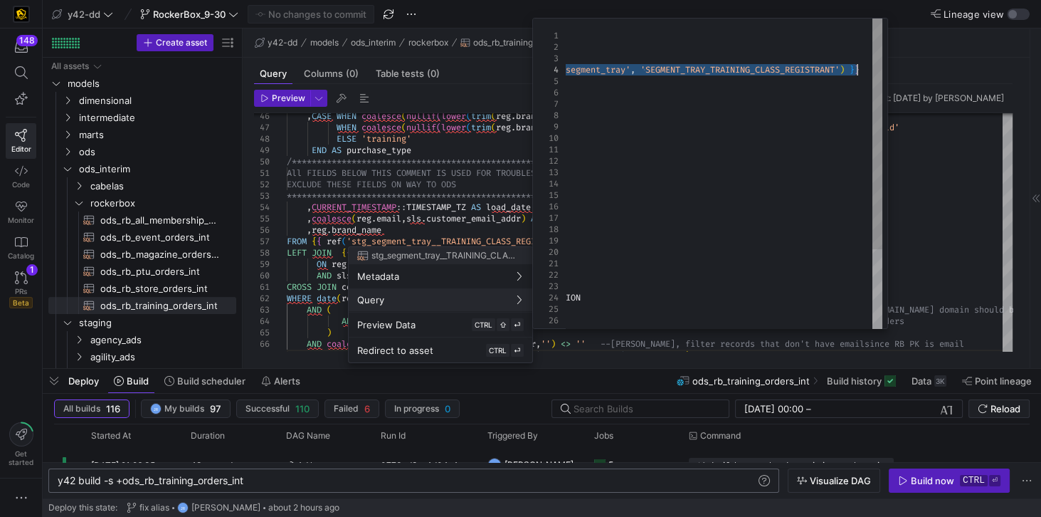
drag, startPoint x: 587, startPoint y: 69, endPoint x: 858, endPoint y: 70, distance: 270.5
click at [858, 70] on div ", CONTEXT_LIBRARY_NAME , COURSE_ID , EVENT , EVENT_TEXT , RECEIVED_AT , TIMESTA…" at bounding box center [661, 251] width 481 height 464
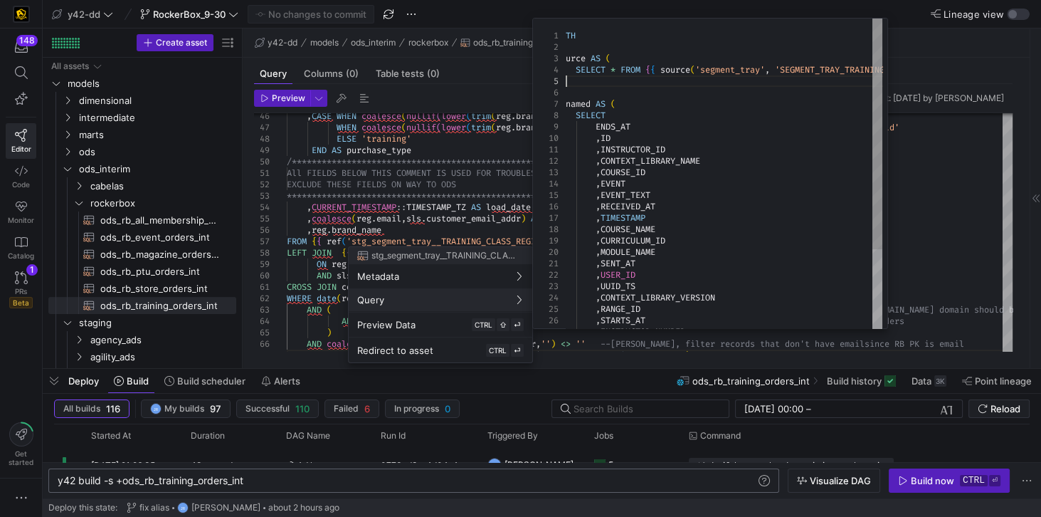
drag, startPoint x: 822, startPoint y: 69, endPoint x: 781, endPoint y: 75, distance: 41.1
click at [781, 75] on div ", CONTEXT_LIBRARY_NAME , COURSE_ID , EVENT , EVENT_TEXT , RECEIVED_AT , TIMESTA…" at bounding box center [796, 251] width 481 height 464
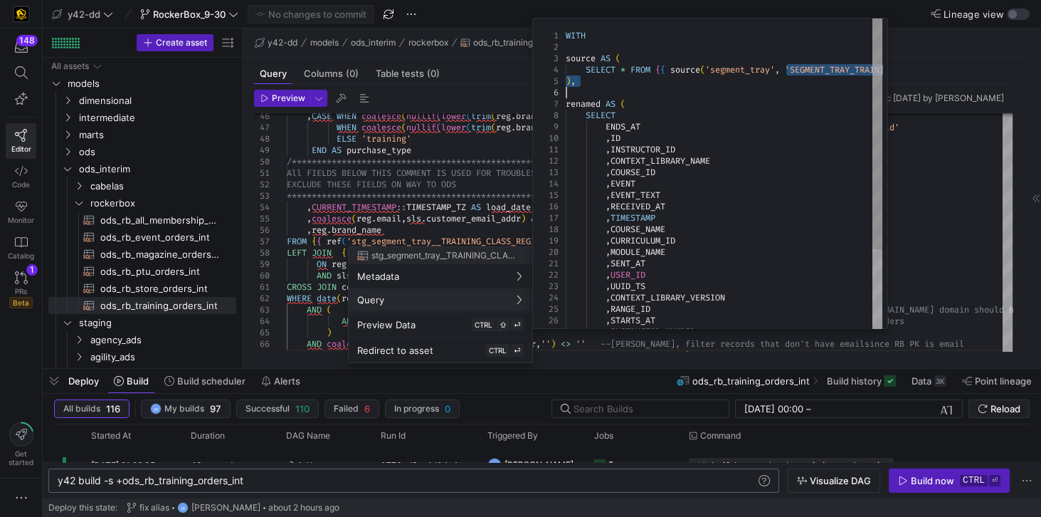
drag, startPoint x: 777, startPoint y: 68, endPoint x: 945, endPoint y: 89, distance: 169.3
click at [945, 89] on div ", CONTEXT_LIBRARY_NAME , COURSE_ID , EVENT , EVENT_TEXT , RECEIVED_AT , TIMESTA…" at bounding box center [806, 251] width 481 height 464
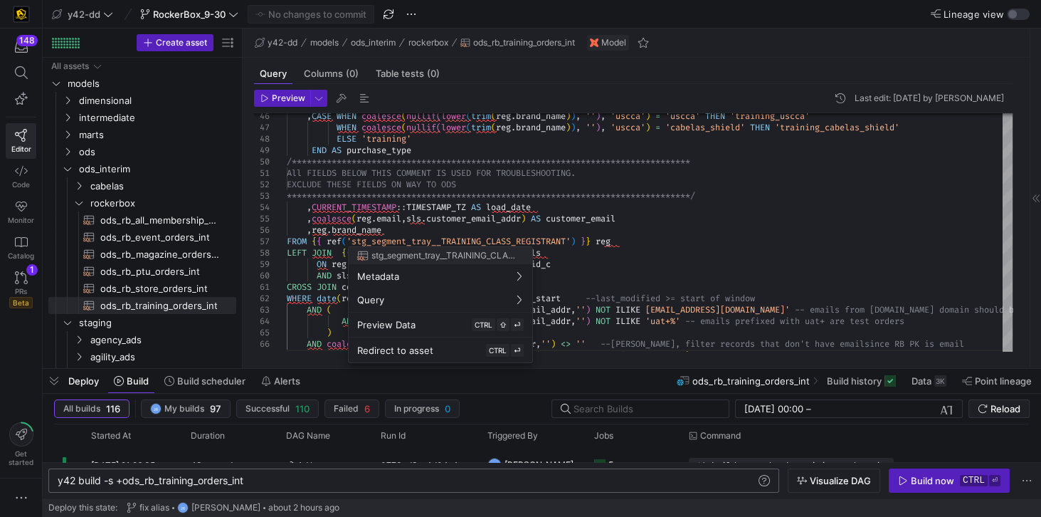
click at [676, 246] on div at bounding box center [520, 258] width 1041 height 517
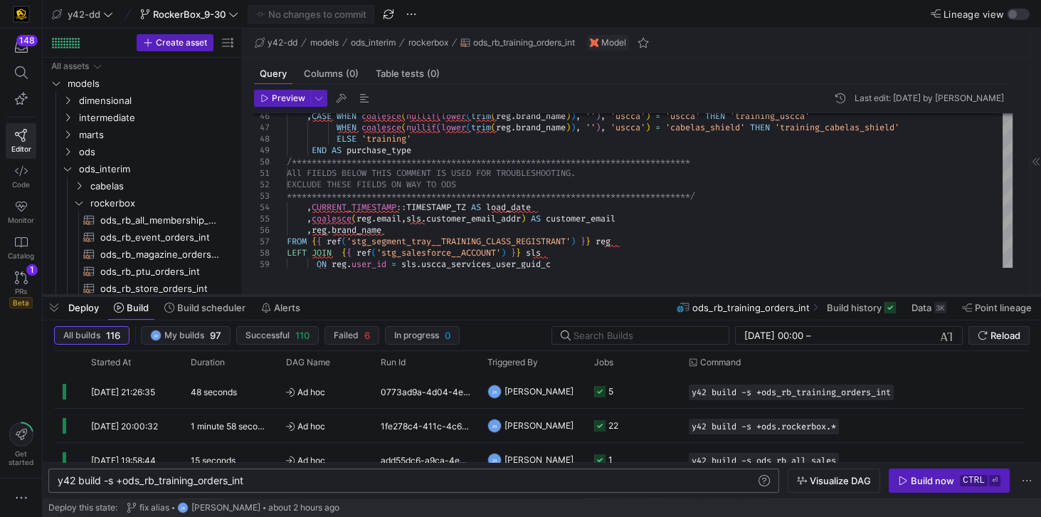
drag, startPoint x: 358, startPoint y: 370, endPoint x: 372, endPoint y: 297, distance: 74.6
click at [372, 297] on div at bounding box center [542, 296] width 999 height 6
click at [194, 477] on div "y42 build -s +ods_rb_training_orders_int" at bounding box center [408, 480] width 700 height 11
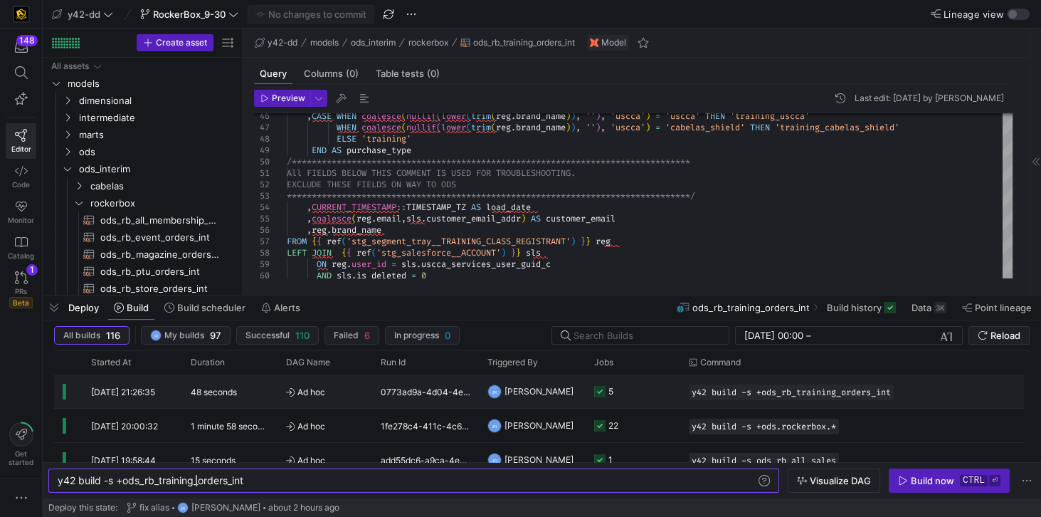
click at [220, 390] on y42-duration "48 seconds" at bounding box center [214, 392] width 46 height 11
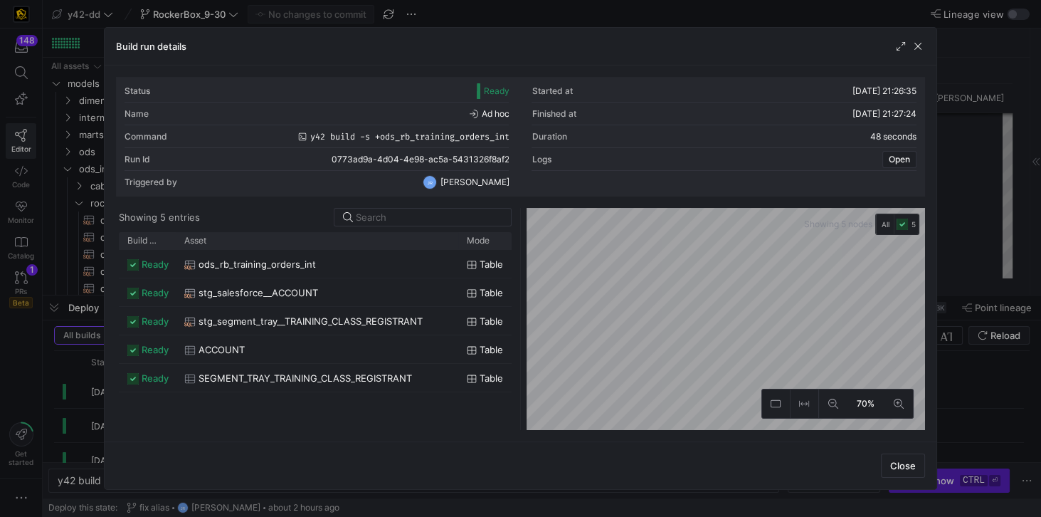
drag, startPoint x: 211, startPoint y: 241, endPoint x: 456, endPoint y: 271, distance: 247.4
click at [456, 271] on div "Build status Asset Mode 1" at bounding box center [315, 331] width 393 height 198
drag, startPoint x: 334, startPoint y: 425, endPoint x: 249, endPoint y: 403, distance: 87.5
click at [249, 403] on div "source.y42_dd.segment_tray.SEGMENT_TRAY_TRAINING_CLASS_REGISTRANT" at bounding box center [317, 415] width 142 height 37
copy div "source.y42_dd.segment_tray.SEGMENT_TRAY_TRAINING_CLASS_REGISTRANT"
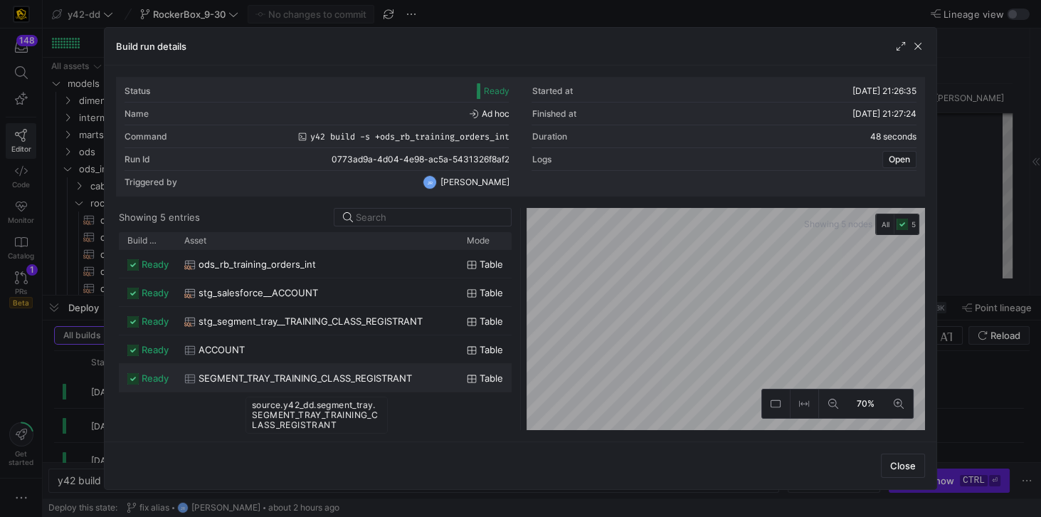
click at [268, 379] on span "SEGMENT_TRAY_TRAINING_CLASS_REGISTRANT" at bounding box center [306, 378] width 214 height 28
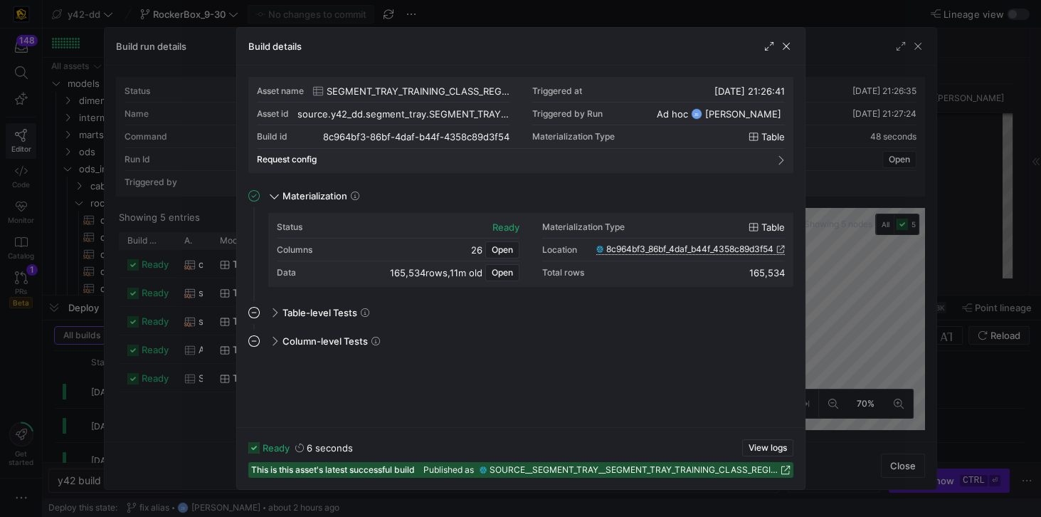
click at [615, 251] on span "8c964bf3_86bf_4daf_b44f_4358c89d3f54" at bounding box center [690, 249] width 167 height 10
click at [499, 112] on span "button" at bounding box center [502, 114] width 14 height 14
click at [784, 471] on icon at bounding box center [786, 470] width 10 height 10
click at [789, 46] on span "button" at bounding box center [787, 46] width 14 height 14
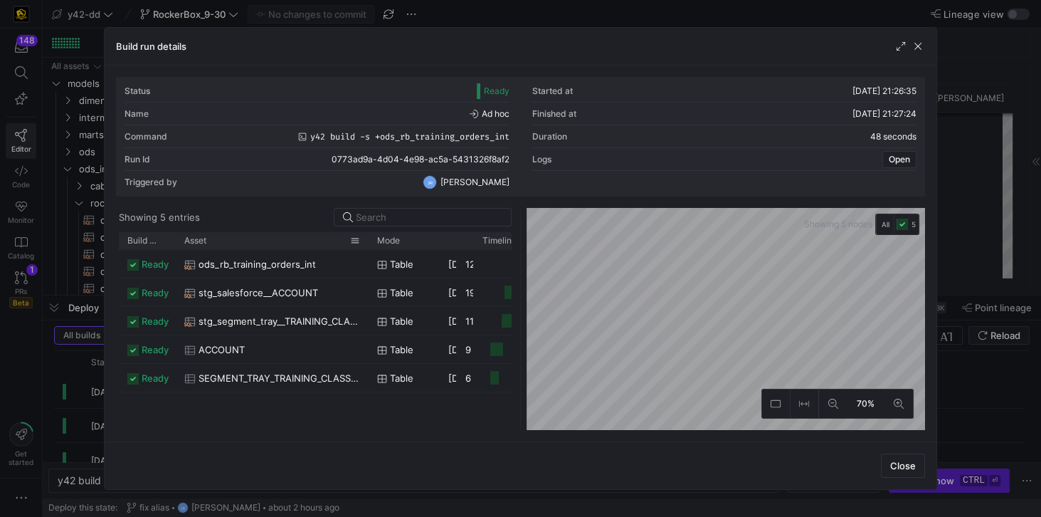
drag, startPoint x: 210, startPoint y: 234, endPoint x: 367, endPoint y: 243, distance: 157.6
click at [367, 243] on div at bounding box center [369, 240] width 6 height 17
click at [296, 320] on span "stg_segment_tray__TRAINING_CLASS_REGISTRANT" at bounding box center [280, 322] width 162 height 28
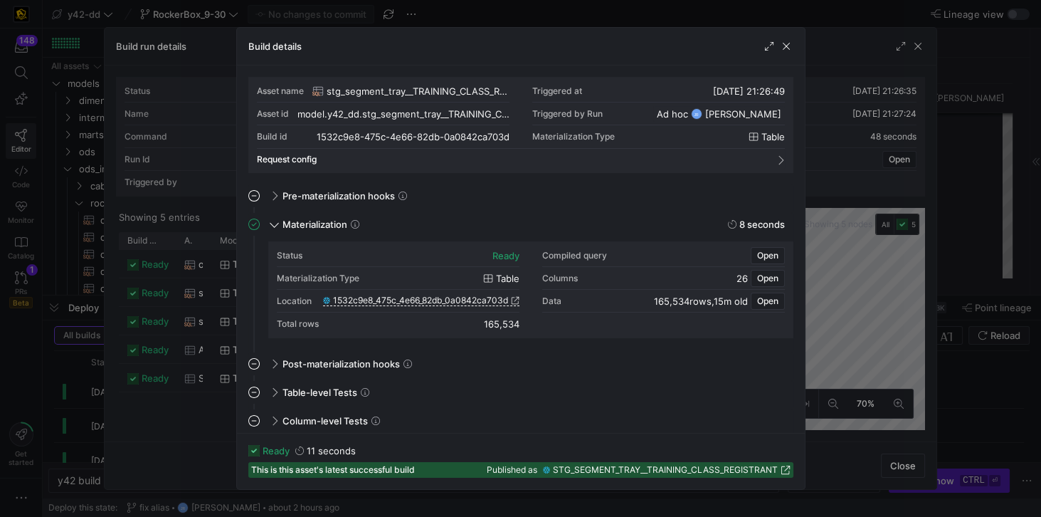
click at [590, 470] on span "STG_SEGMENT_TRAY__TRAINING_CLASS_REGISTRANT" at bounding box center [665, 470] width 225 height 10
click at [429, 299] on span "1532c9e8_475c_4e66_82db_0a0842ca703d" at bounding box center [420, 300] width 175 height 10
click at [787, 48] on span "button" at bounding box center [787, 46] width 14 height 14
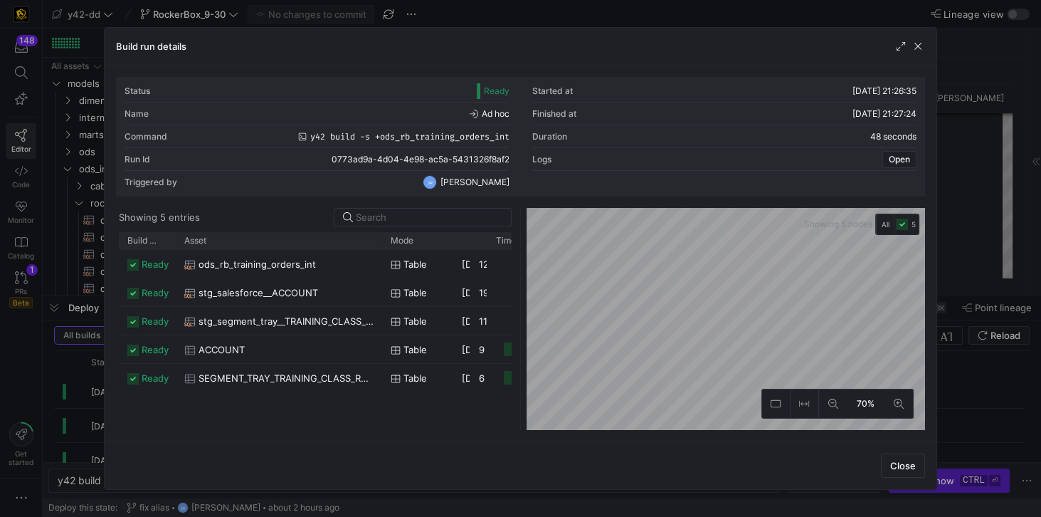
drag, startPoint x: 209, startPoint y: 240, endPoint x: 380, endPoint y: 263, distance: 172.5
click at [380, 263] on div "Build status Asset Mode 1" at bounding box center [315, 331] width 393 height 198
click at [290, 263] on span "ods_rb_training_orders_int" at bounding box center [257, 265] width 117 height 28
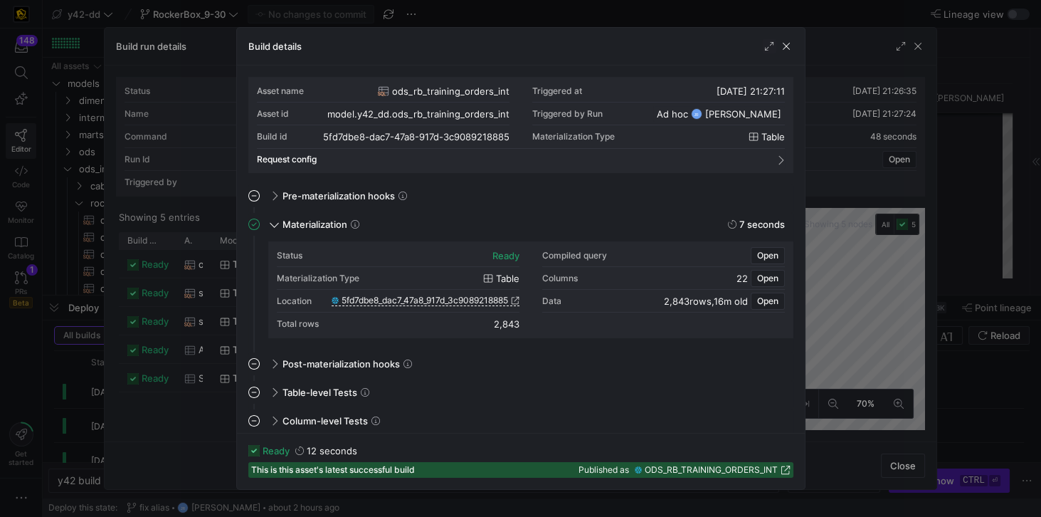
click at [648, 465] on span "ODS_RB_TRAINING_ORDERS_INT" at bounding box center [711, 470] width 133 height 10
click at [446, 297] on span "5fd7dbe8_dac7_47a8_917d_3c9089218885" at bounding box center [425, 300] width 167 height 10
click at [784, 48] on span "button" at bounding box center [787, 46] width 14 height 14
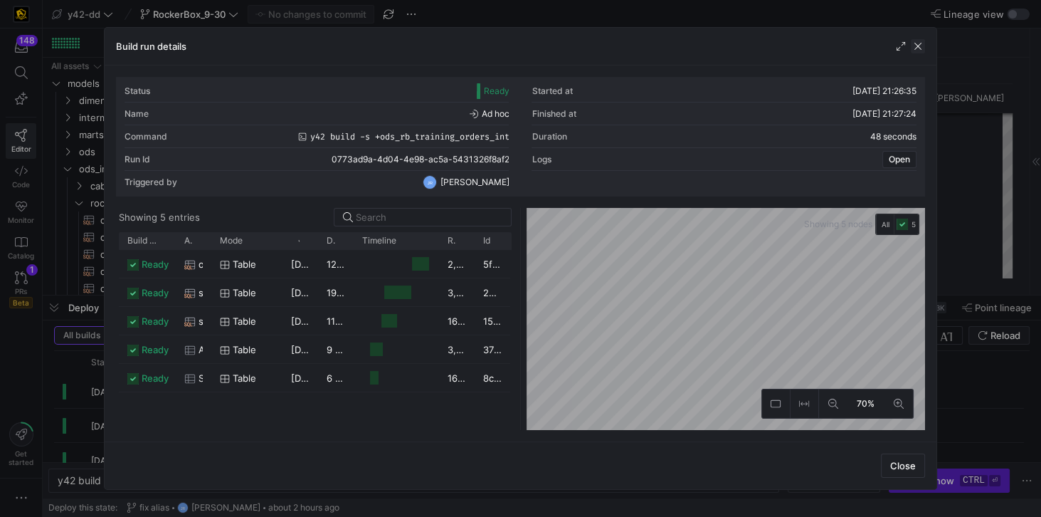
click at [914, 47] on span "button" at bounding box center [918, 46] width 14 height 14
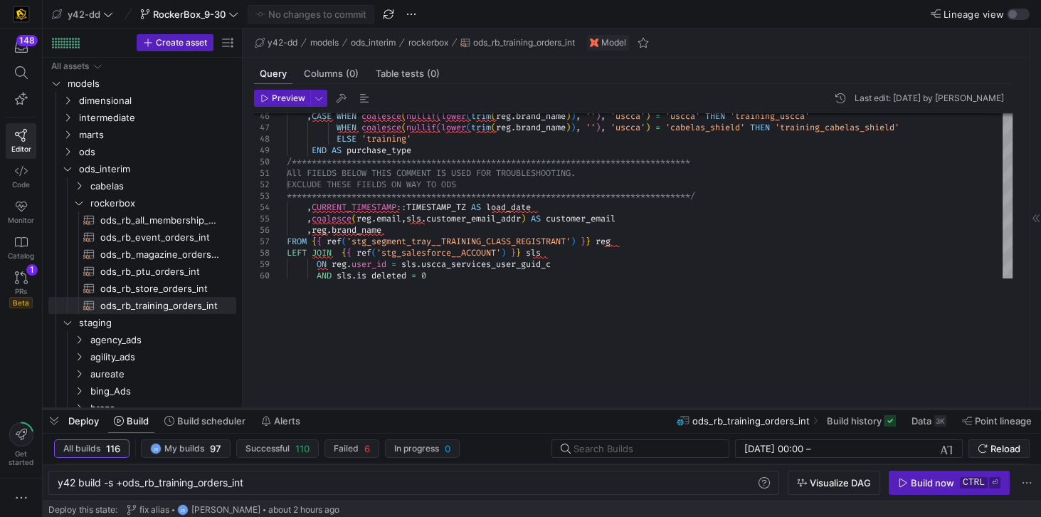
drag, startPoint x: 418, startPoint y: 294, endPoint x: 395, endPoint y: 407, distance: 115.5
click at [395, 407] on div at bounding box center [542, 409] width 999 height 6
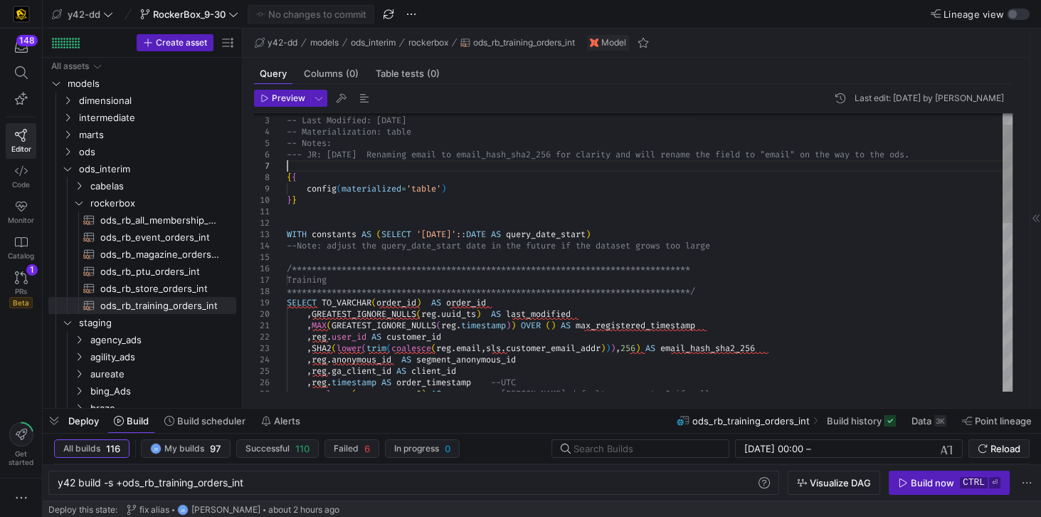
click at [301, 163] on div "**********" at bounding box center [650, 473] width 726 height 786
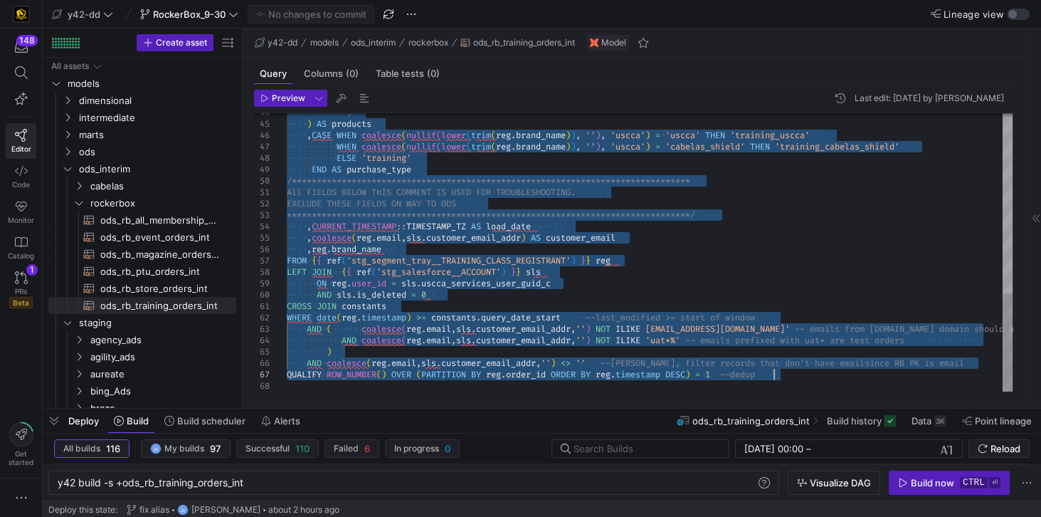
type textarea "CROSS JOIN constants WHERE date(reg.timestamp) >= constants.query_date_start --…"
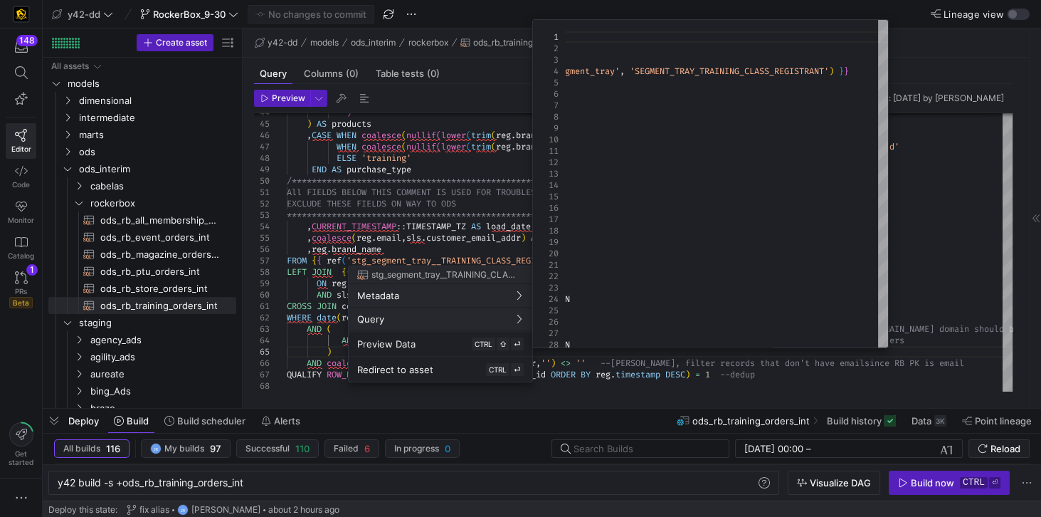
click at [505, 322] on span "Query" at bounding box center [440, 318] width 167 height 11
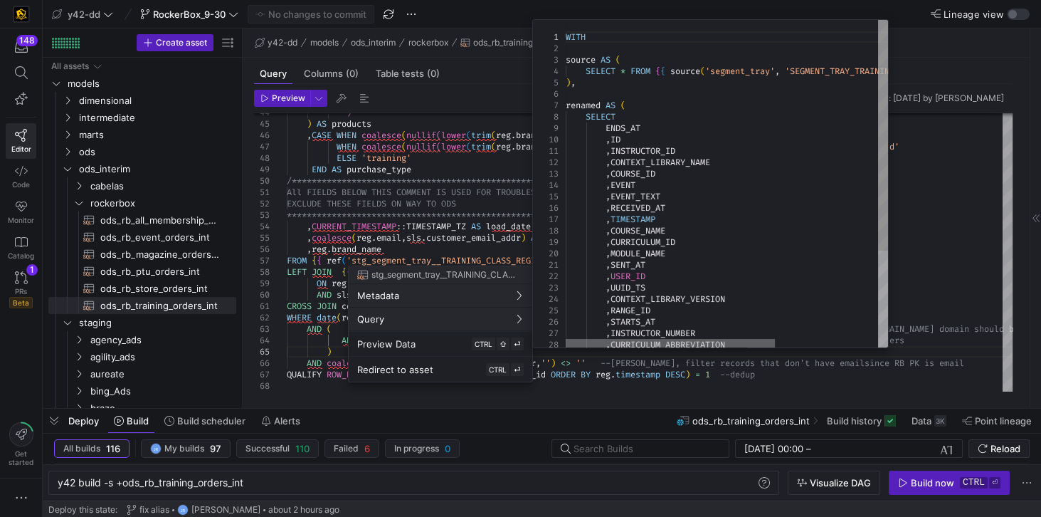
click at [566, 339] on div at bounding box center [670, 343] width 209 height 9
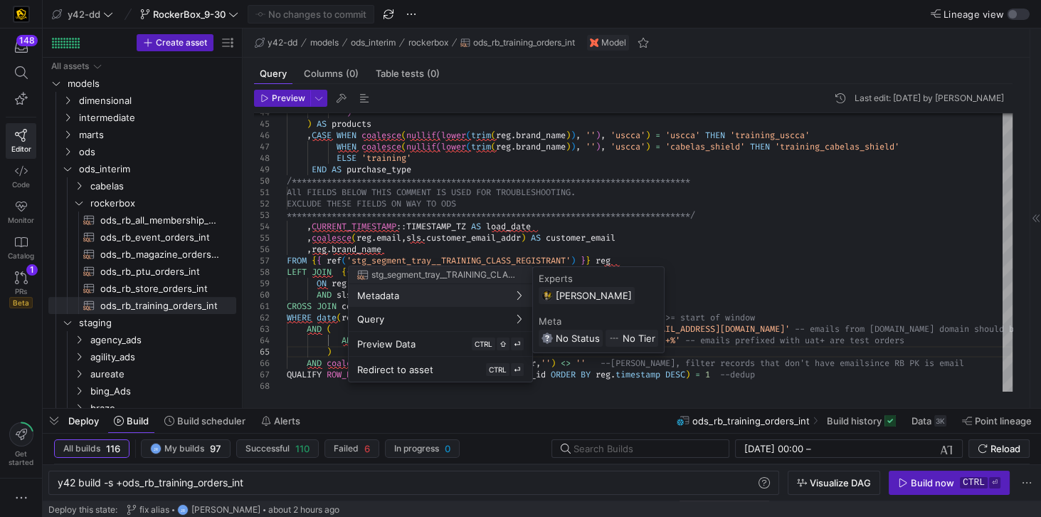
click at [339, 282] on div at bounding box center [520, 258] width 1041 height 517
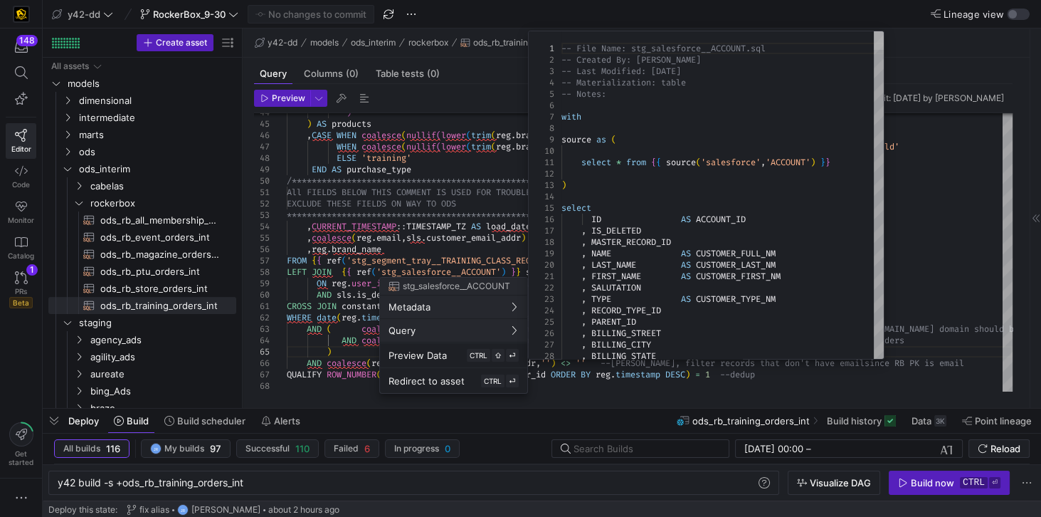
click at [874, 32] on div at bounding box center [879, 40] width 10 height 19
click at [355, 271] on div at bounding box center [520, 258] width 1041 height 517
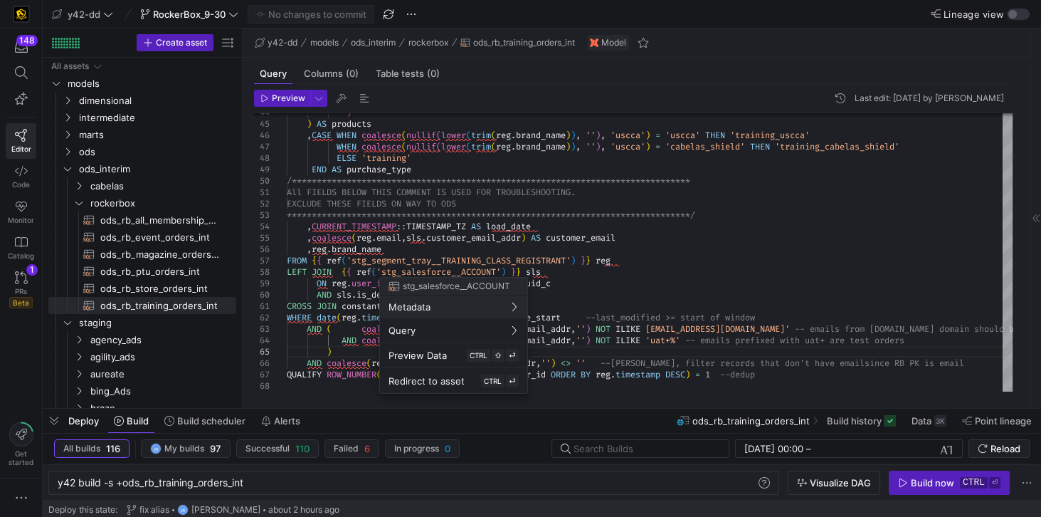
click at [656, 259] on div at bounding box center [520, 258] width 1041 height 517
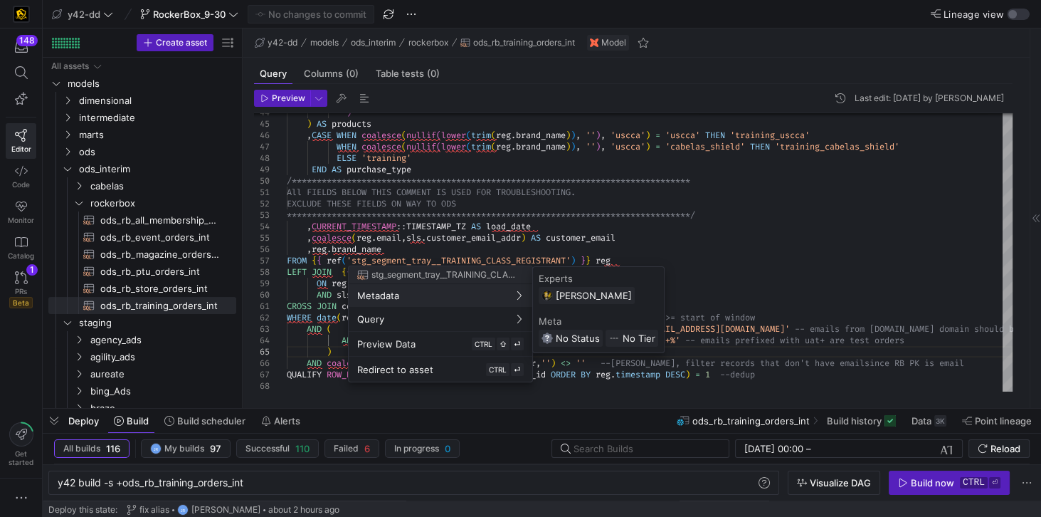
click at [494, 199] on div at bounding box center [520, 258] width 1041 height 517
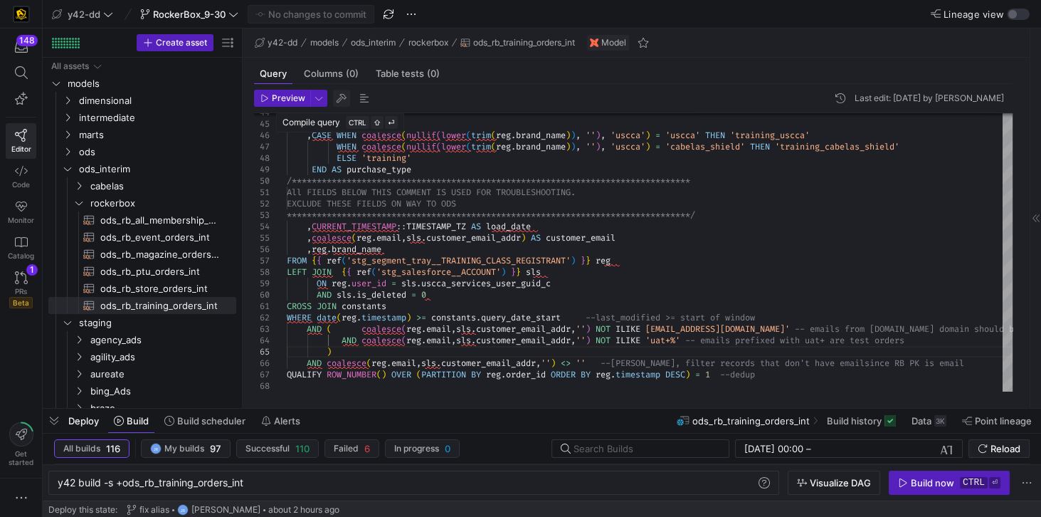
click at [336, 94] on span "button" at bounding box center [341, 98] width 17 height 17
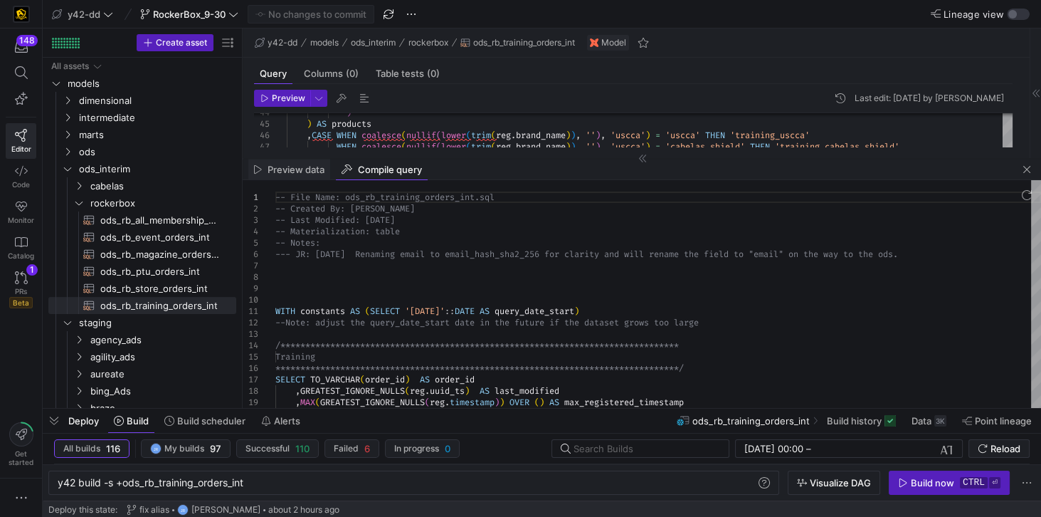
click at [295, 177] on div "Preview data" at bounding box center [289, 169] width 82 height 21
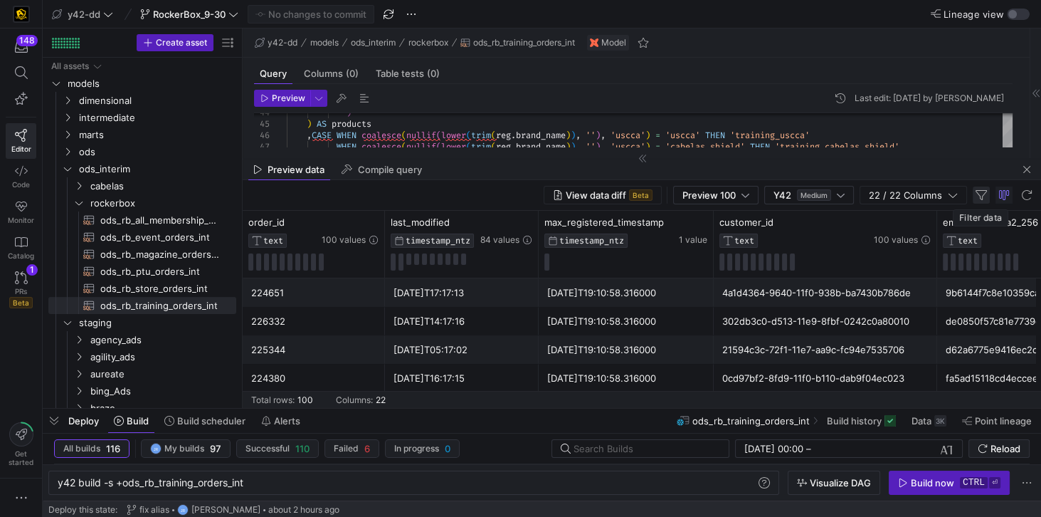
click at [982, 191] on span "button" at bounding box center [981, 195] width 17 height 17
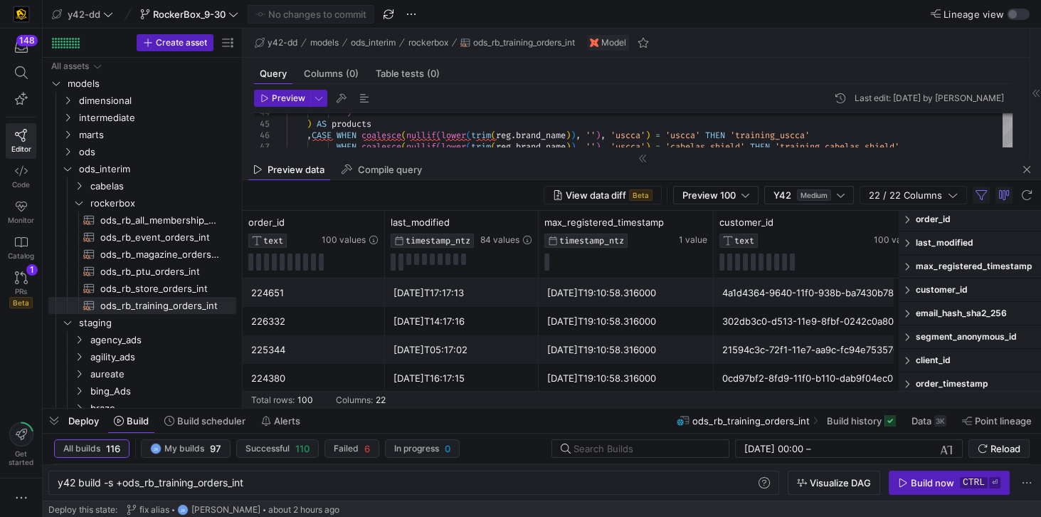
scroll to position [15, 0]
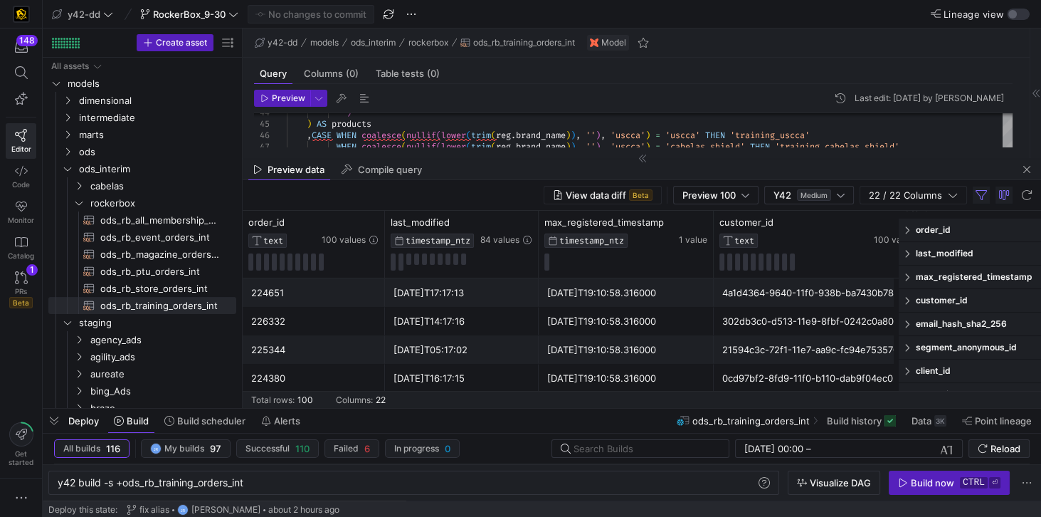
click at [948, 297] on span "customer_id" at bounding box center [976, 300] width 120 height 11
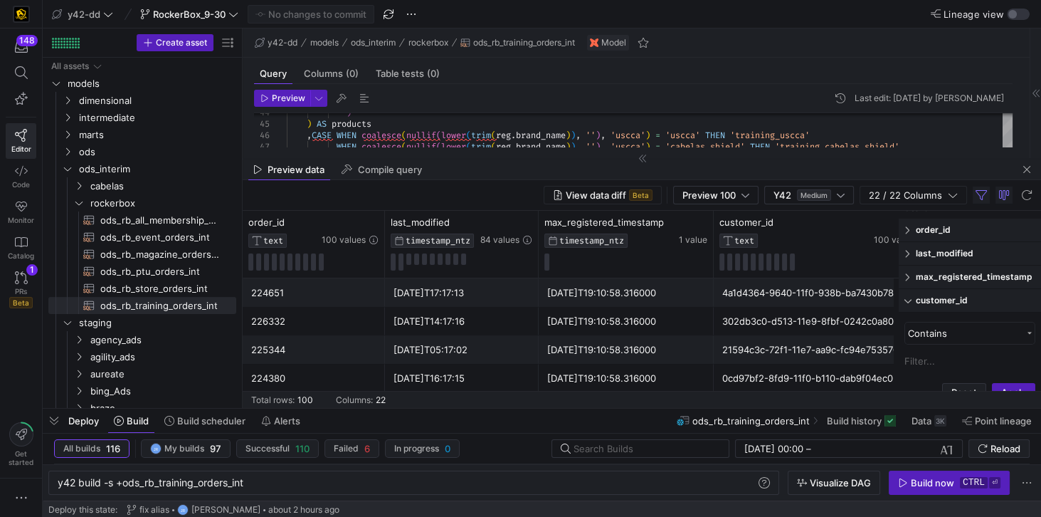
click at [949, 360] on input "Filter Value" at bounding box center [970, 360] width 131 height 21
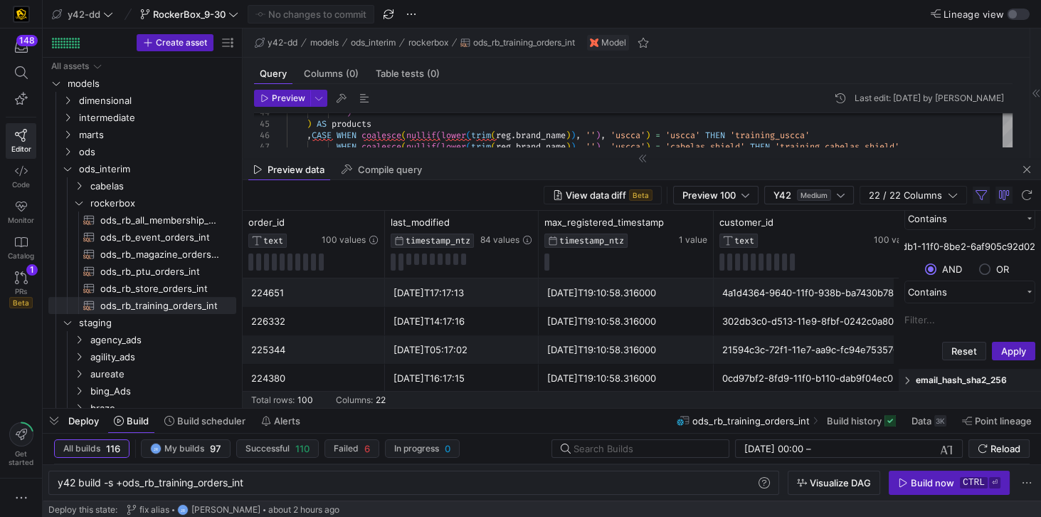
scroll to position [259, 0]
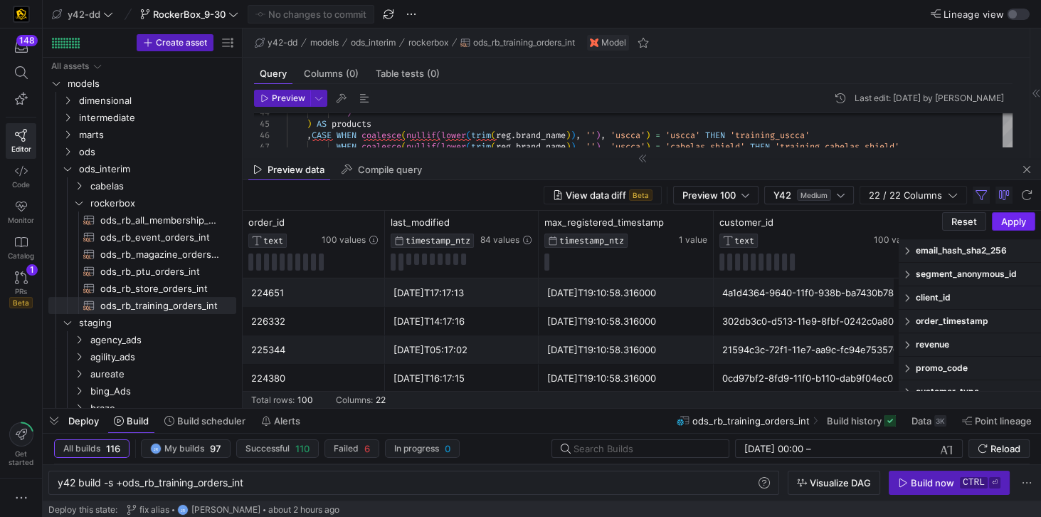
type input "acc0f98e-9db1-11f0-8be2-6af905c92d02"
click at [1003, 217] on button "Apply" at bounding box center [1013, 221] width 43 height 19
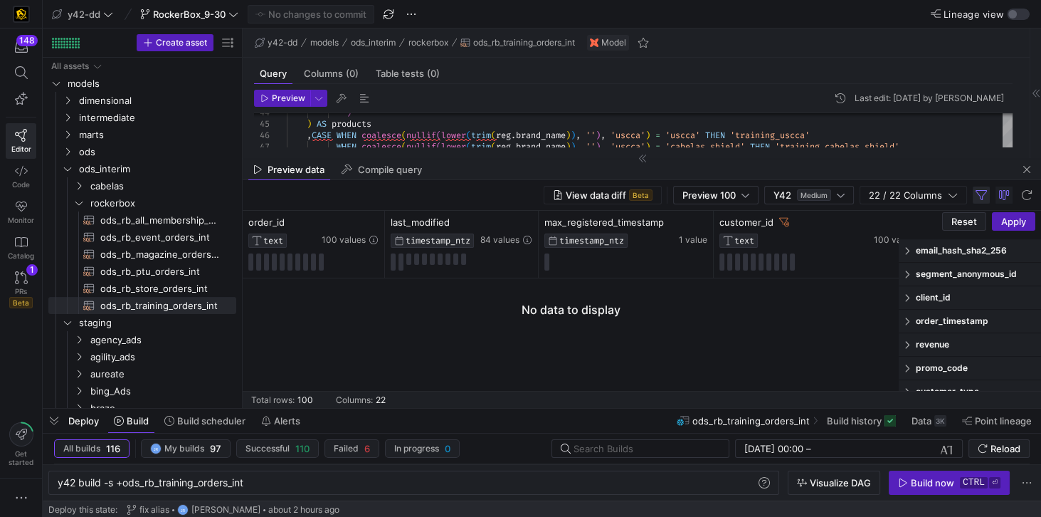
click at [983, 198] on span "button" at bounding box center [981, 195] width 17 height 17
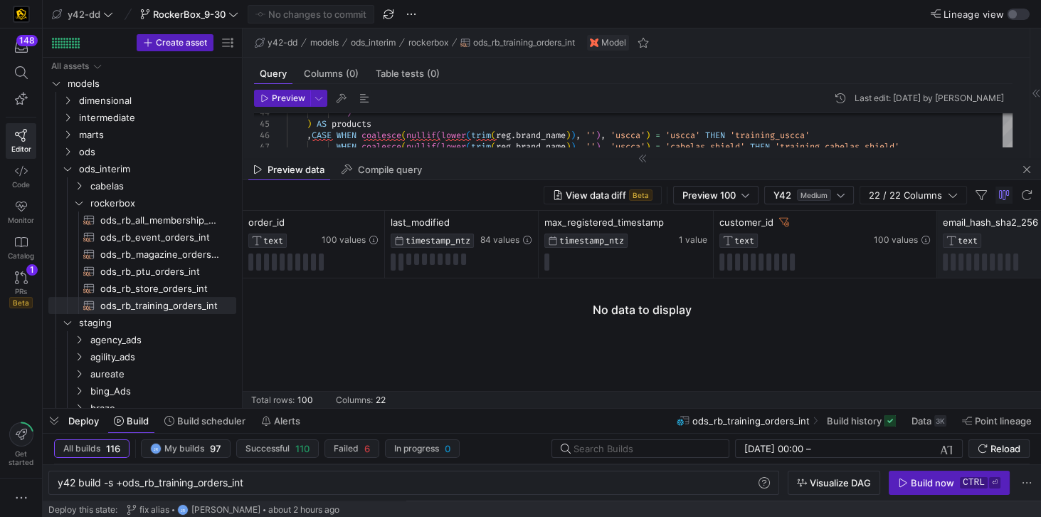
click at [984, 222] on span "email_hash_sha2_256" at bounding box center [990, 221] width 95 height 11
click at [985, 195] on span "button" at bounding box center [981, 195] width 17 height 17
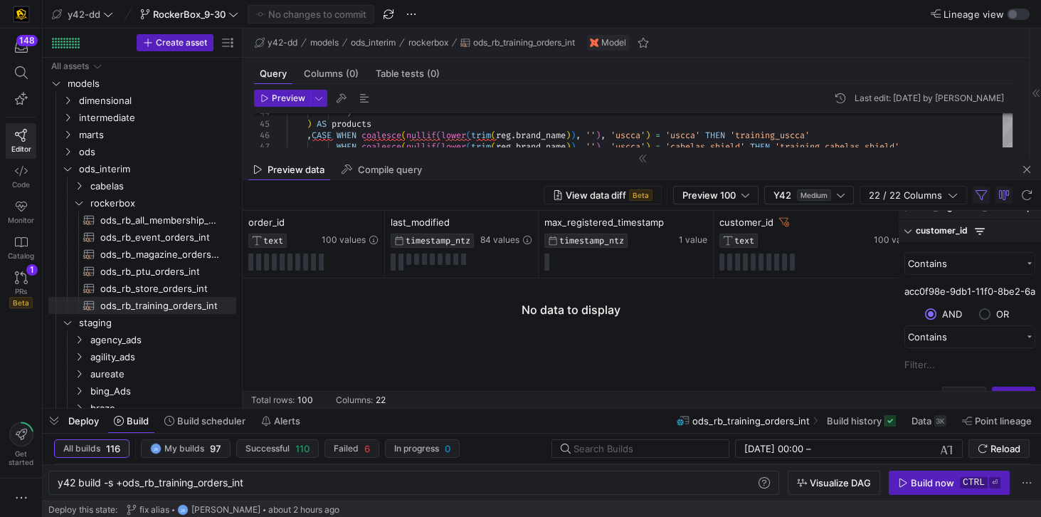
scroll to position [56, 0]
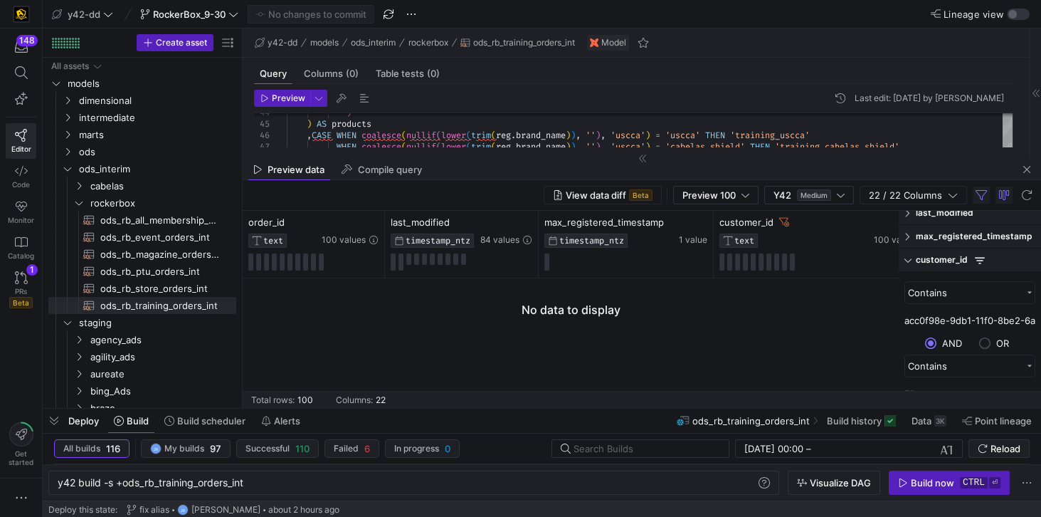
click at [978, 321] on input "acc0f98e-9db1-11f0-8be2-6af905c92d02" at bounding box center [970, 320] width 131 height 21
click at [960, 287] on div "Contains" at bounding box center [965, 292] width 114 height 11
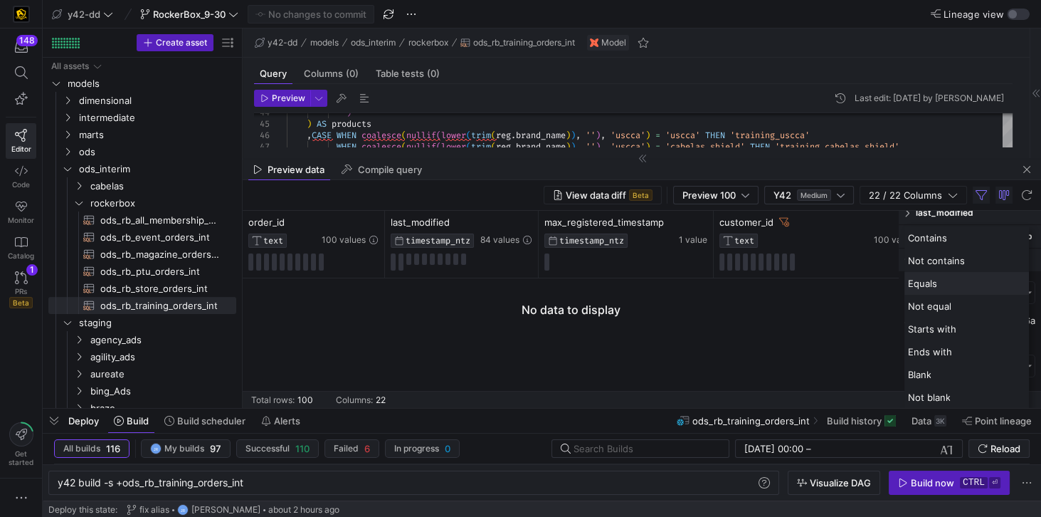
click at [960, 285] on div "Equals" at bounding box center [967, 283] width 125 height 23
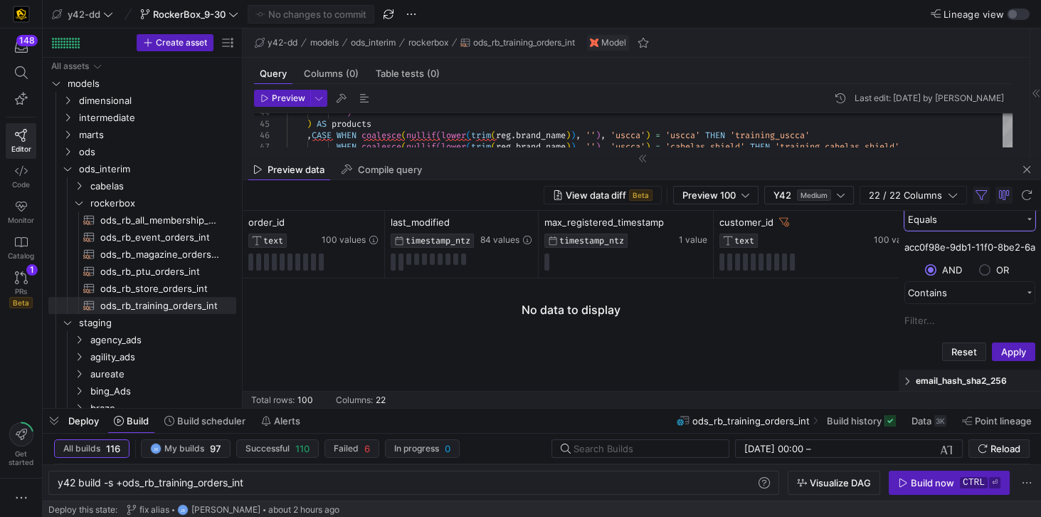
scroll to position [137, 0]
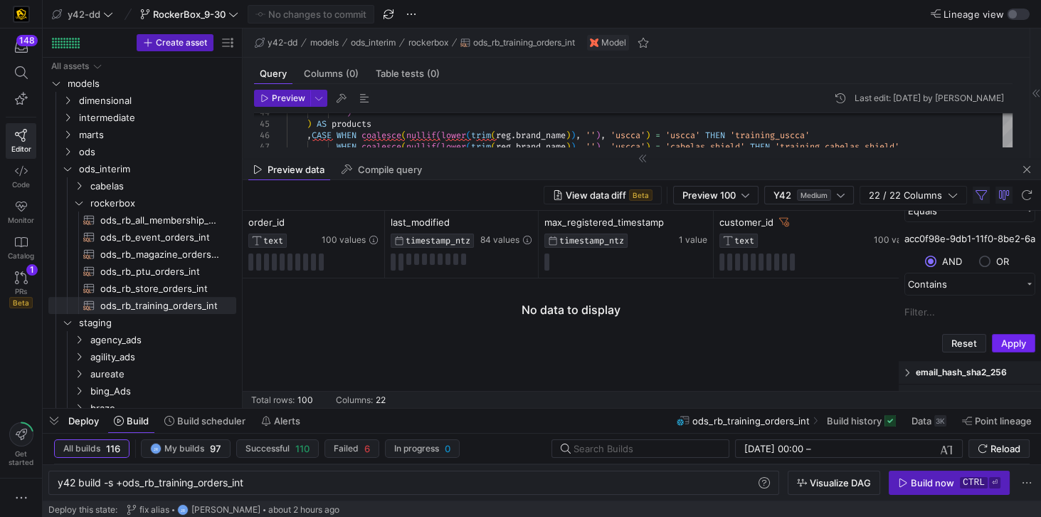
click at [1004, 342] on button "Apply" at bounding box center [1013, 343] width 43 height 19
click at [743, 197] on div "Preview 100" at bounding box center [716, 194] width 67 height 11
click at [724, 245] on span "Full Preview" at bounding box center [719, 240] width 73 height 11
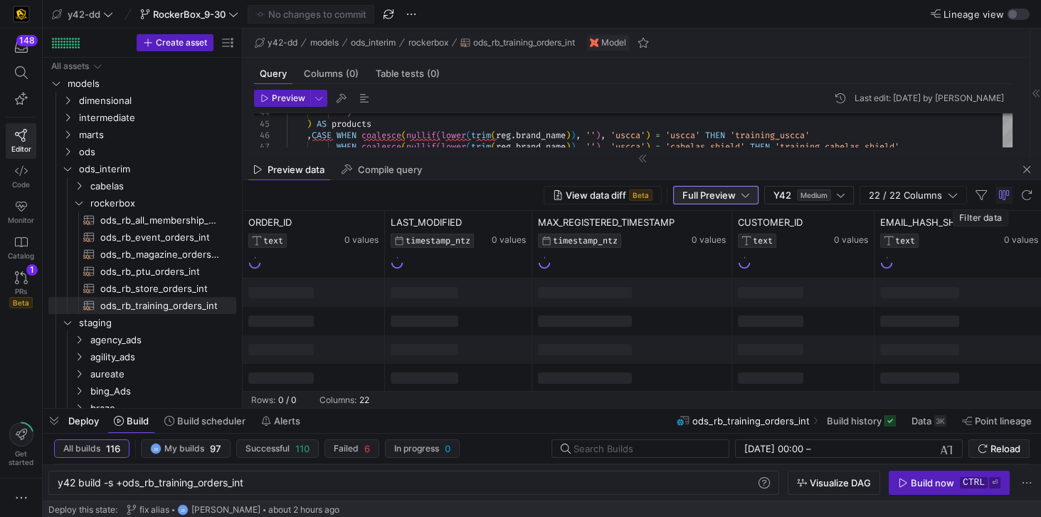
scroll to position [0, 65]
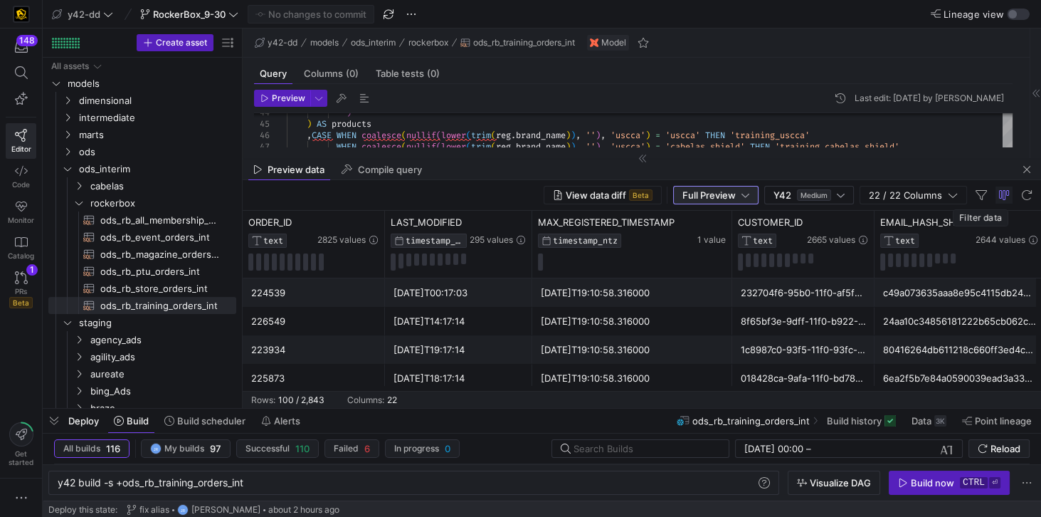
click at [980, 191] on span "button" at bounding box center [981, 195] width 17 height 17
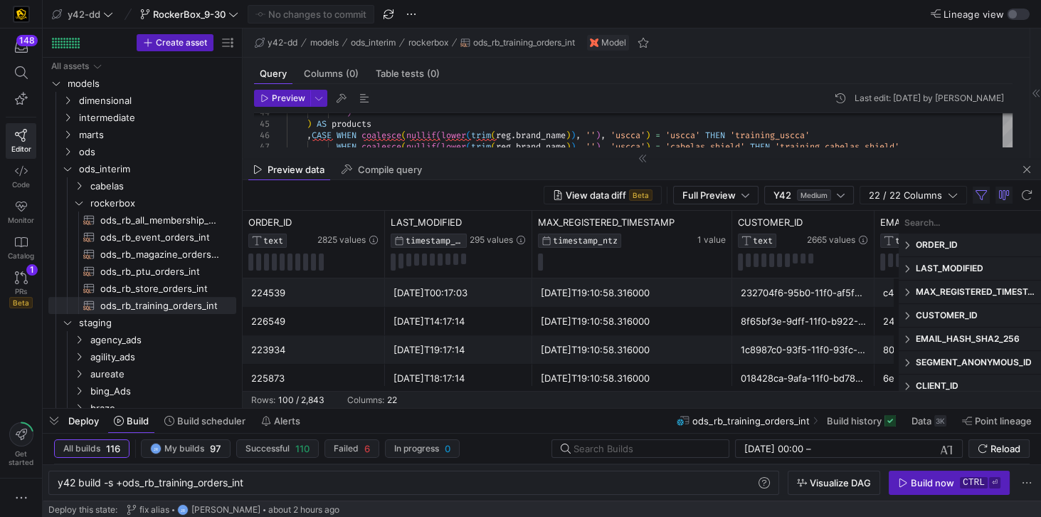
click at [938, 246] on span "ORDER_ID" at bounding box center [976, 244] width 120 height 11
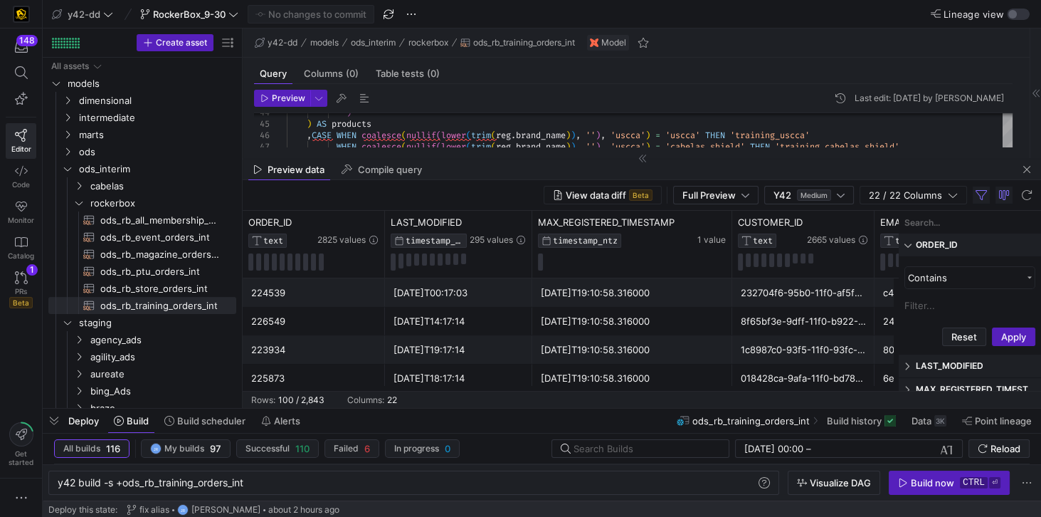
click at [935, 305] on input "Filter Value" at bounding box center [970, 305] width 131 height 21
click at [943, 281] on div "Contains" at bounding box center [965, 277] width 114 height 11
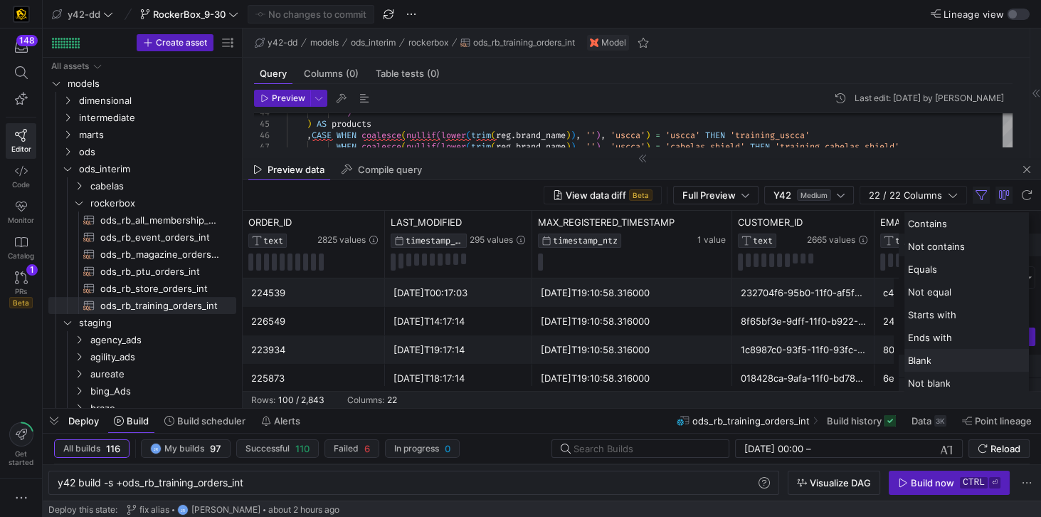
click at [933, 359] on div "Blank" at bounding box center [967, 360] width 125 height 23
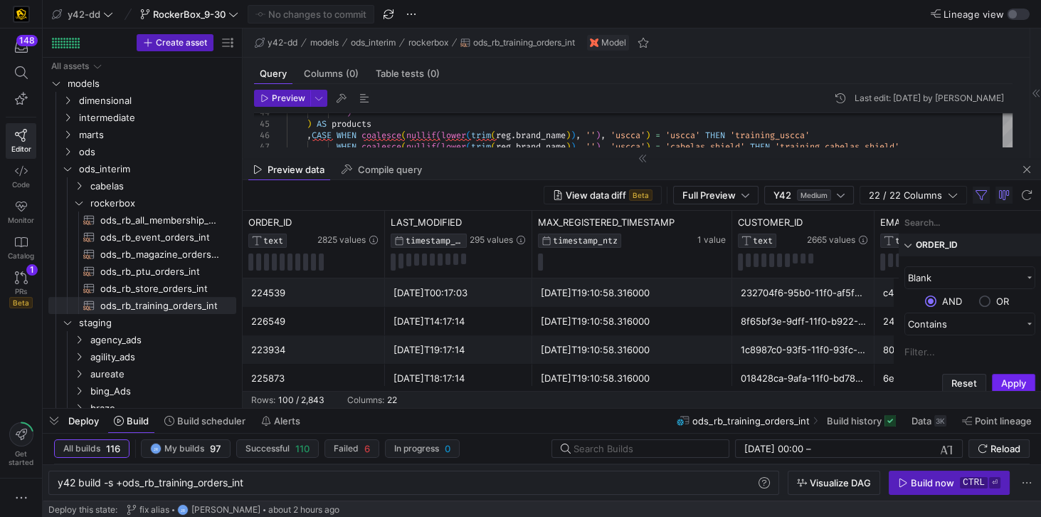
click at [1008, 379] on button "Apply" at bounding box center [1013, 383] width 43 height 19
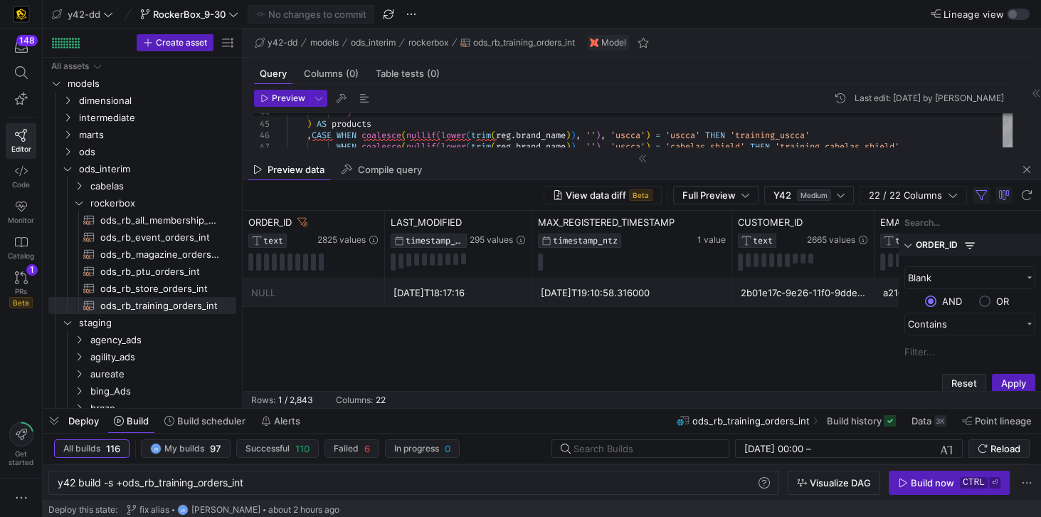
click at [841, 336] on div "NULL 2025-09-30T18:17:16 2025-09-30T19:10:58.316000 2b01e17c-9e26-11f0-9dde-86e…" at bounding box center [571, 334] width 656 height 112
click at [746, 289] on div "2b01e17c-9e26-11f0-9dde-86eaa4368be2" at bounding box center [803, 293] width 125 height 28
click at [986, 196] on span "button" at bounding box center [981, 195] width 17 height 17
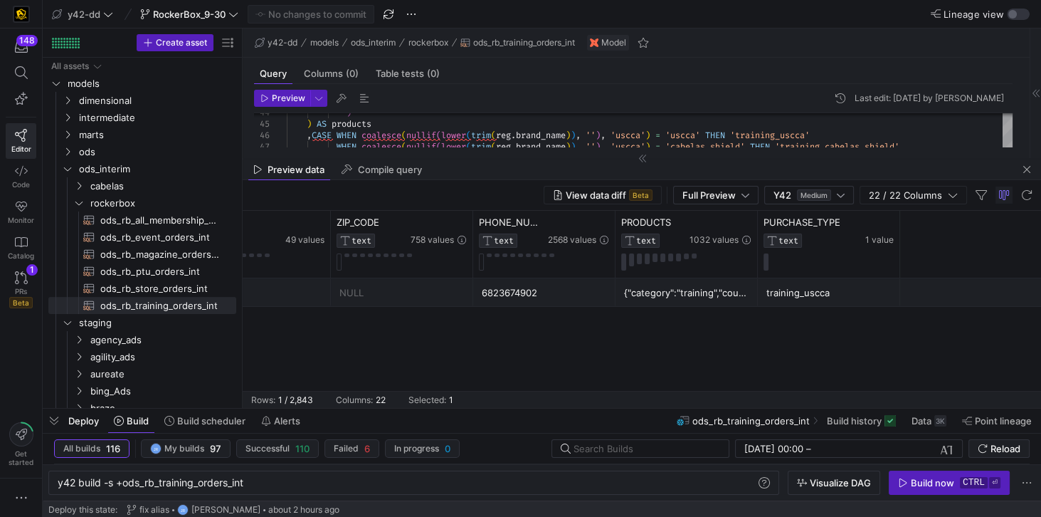
scroll to position [0, 0]
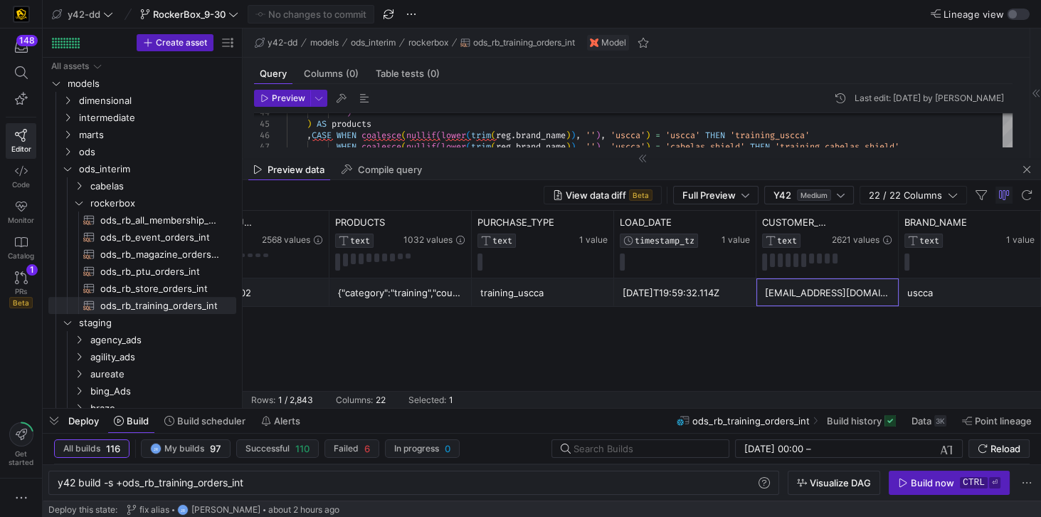
click at [865, 295] on div "valandist23@gmail.com" at bounding box center [827, 293] width 125 height 28
drag, startPoint x: 873, startPoint y: 293, endPoint x: 762, endPoint y: 292, distance: 111.8
click at [762, 292] on div "valandist23@gmail.com" at bounding box center [828, 292] width 142 height 28
drag, startPoint x: 765, startPoint y: 291, endPoint x: 870, endPoint y: 288, distance: 105.4
click at [870, 288] on div "valandist23@gmail.com" at bounding box center [827, 293] width 125 height 28
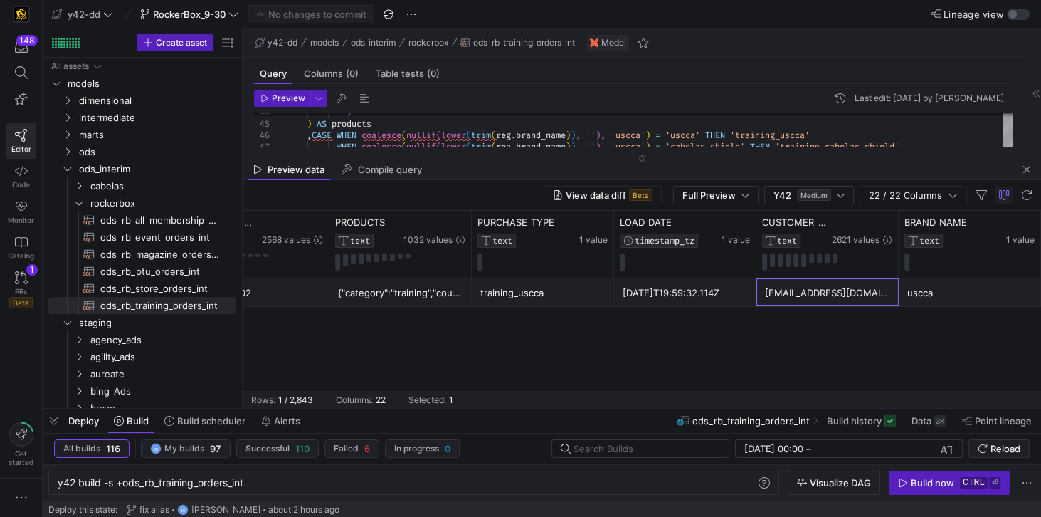
click at [873, 290] on div "valandist23@gmail.com" at bounding box center [827, 293] width 125 height 28
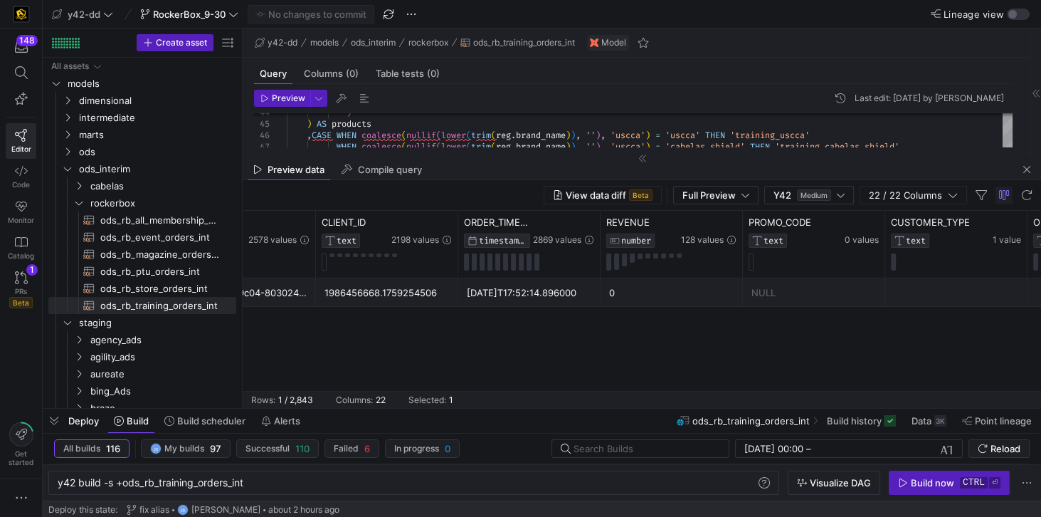
scroll to position [0, 549]
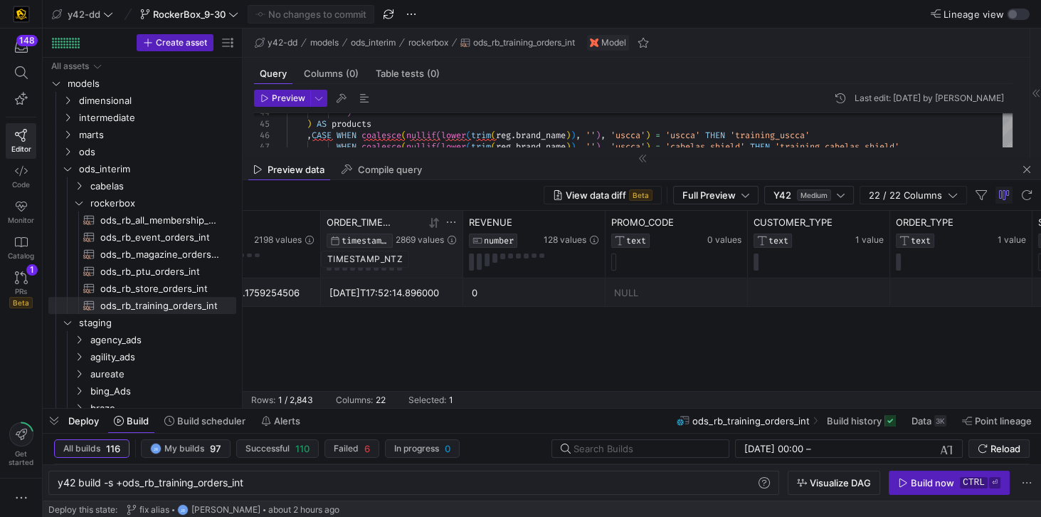
click at [383, 238] on span "TIMESTAMP_NTZ" at bounding box center [366, 241] width 48 height 10
click at [354, 265] on button at bounding box center [352, 261] width 5 height 17
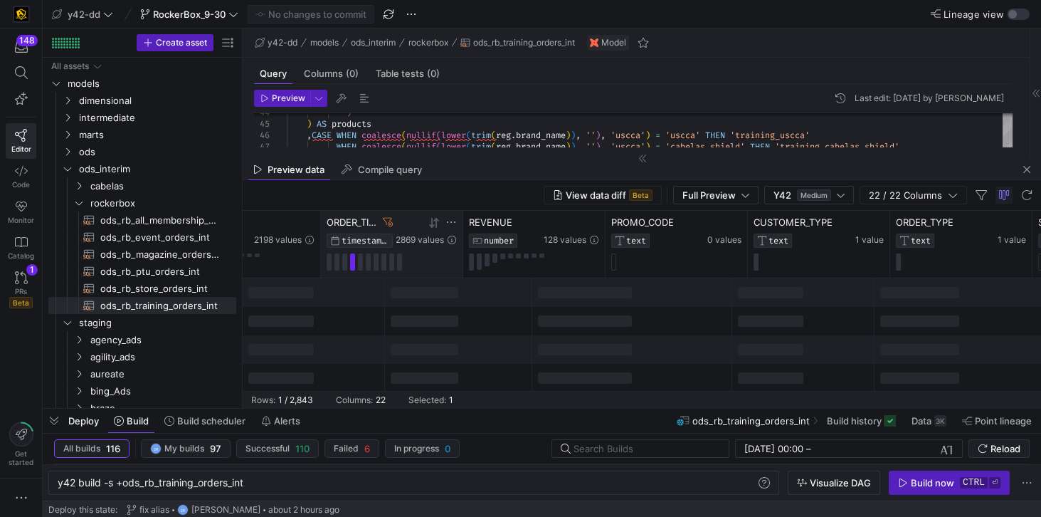
click at [361, 241] on span "TIMESTAMP_NTZ" at bounding box center [366, 241] width 48 height 10
click at [382, 241] on span "TIMESTAMP_NTZ" at bounding box center [366, 241] width 48 height 10
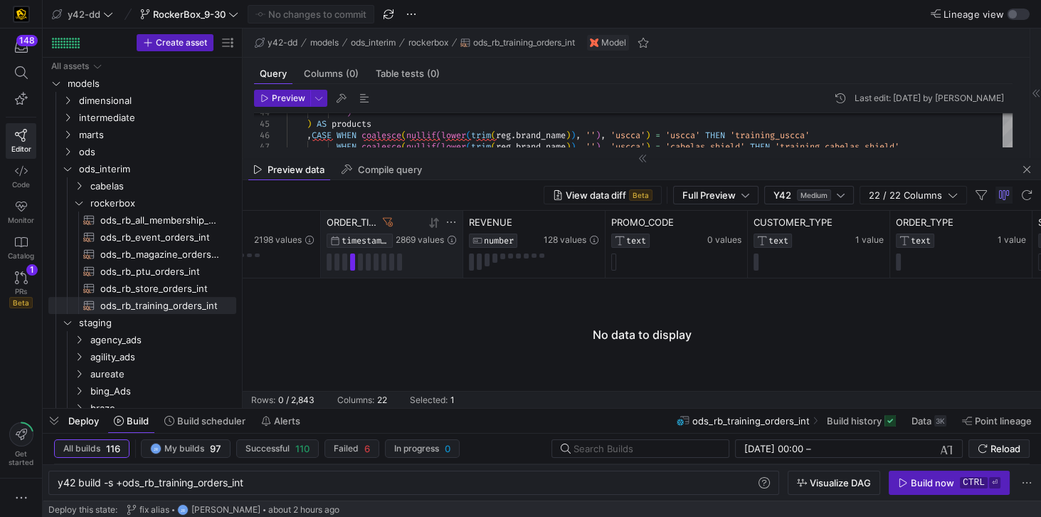
click at [452, 241] on icon at bounding box center [452, 240] width 9 height 9
click at [502, 328] on div at bounding box center [642, 334] width 799 height 112
click at [1032, 174] on span "button" at bounding box center [1027, 169] width 17 height 17
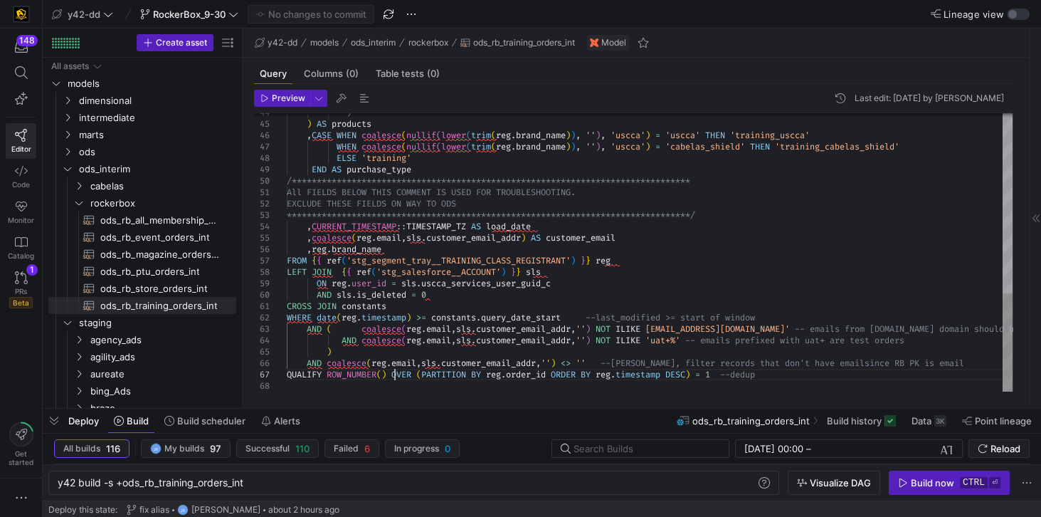
type textarea "lesce(reg.email,sls.customer_email_addr,'') NOT ILIKE '%@uscca.com' -- emails f…"
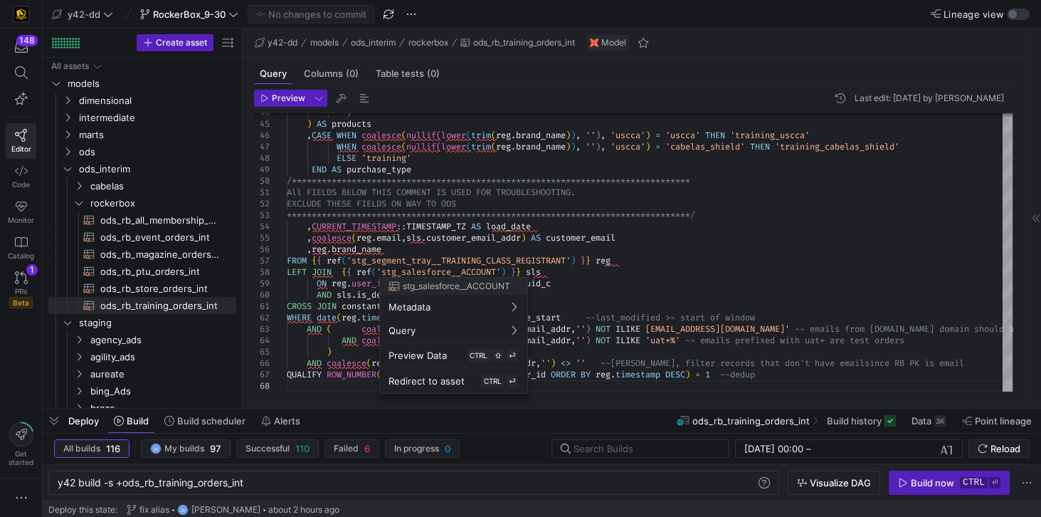
click at [750, 264] on div at bounding box center [520, 258] width 1041 height 517
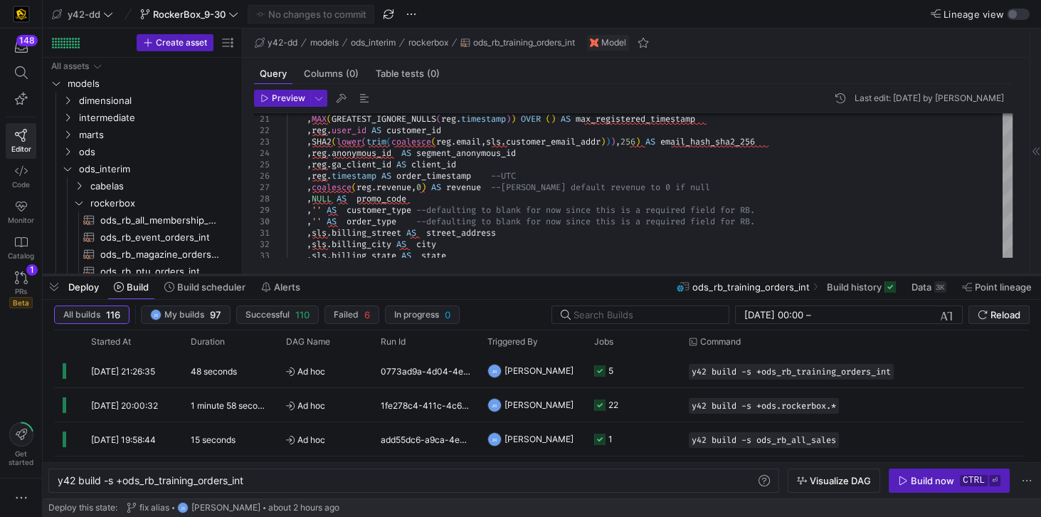
drag, startPoint x: 479, startPoint y: 410, endPoint x: 457, endPoint y: 276, distance: 135.6
click at [457, 276] on div at bounding box center [542, 275] width 999 height 6
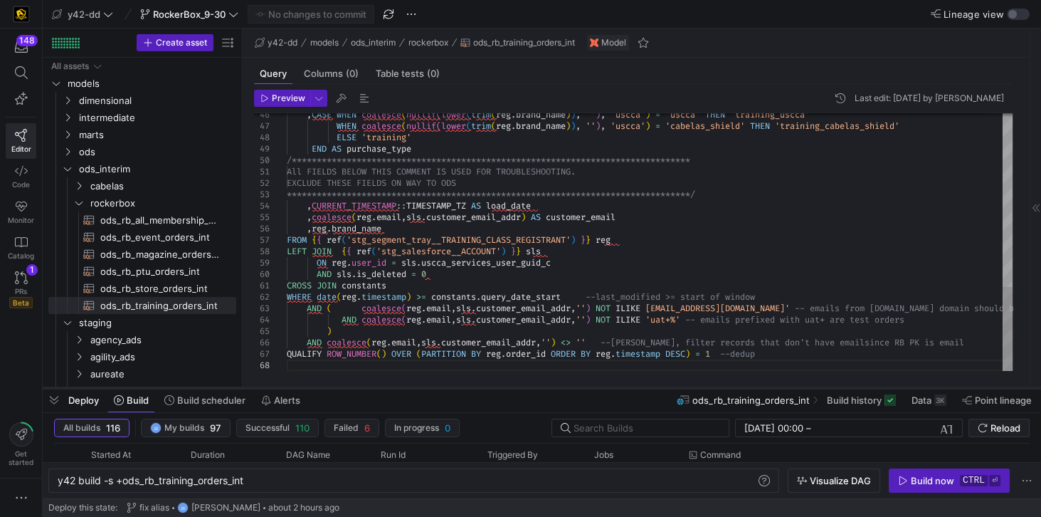
drag, startPoint x: 383, startPoint y: 274, endPoint x: 386, endPoint y: 387, distance: 113.2
click at [386, 387] on div at bounding box center [542, 388] width 999 height 6
